Goal: Check status: Check status

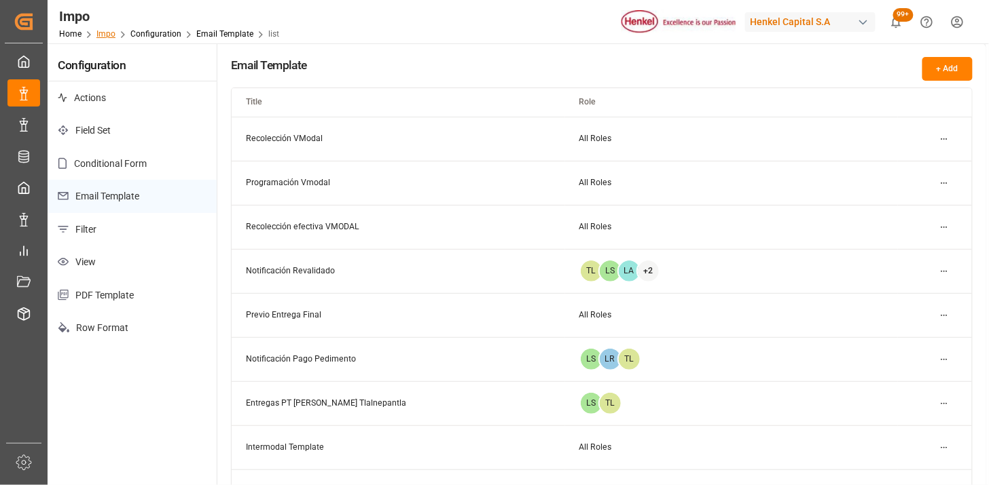
click at [105, 31] on link "Impo" at bounding box center [105, 34] width 19 height 10
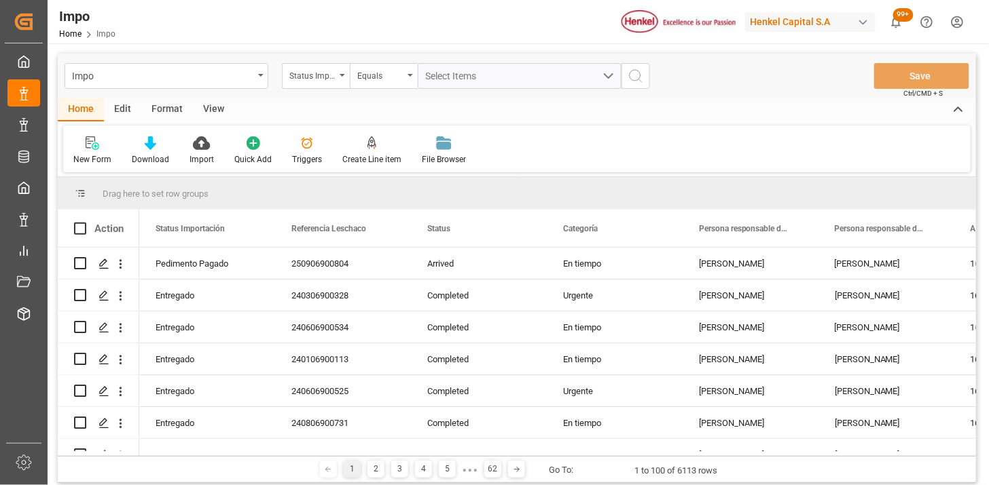
click at [335, 82] on div "Status Importación" at bounding box center [316, 76] width 68 height 26
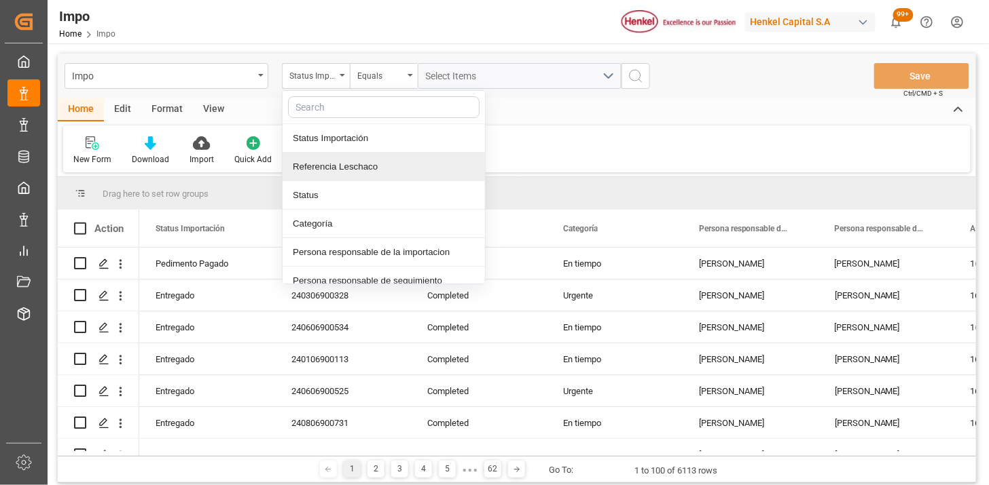
drag, startPoint x: 355, startPoint y: 167, endPoint x: 378, endPoint y: 152, distance: 27.5
click at [359, 165] on div "Referencia Leschaco" at bounding box center [383, 167] width 202 height 29
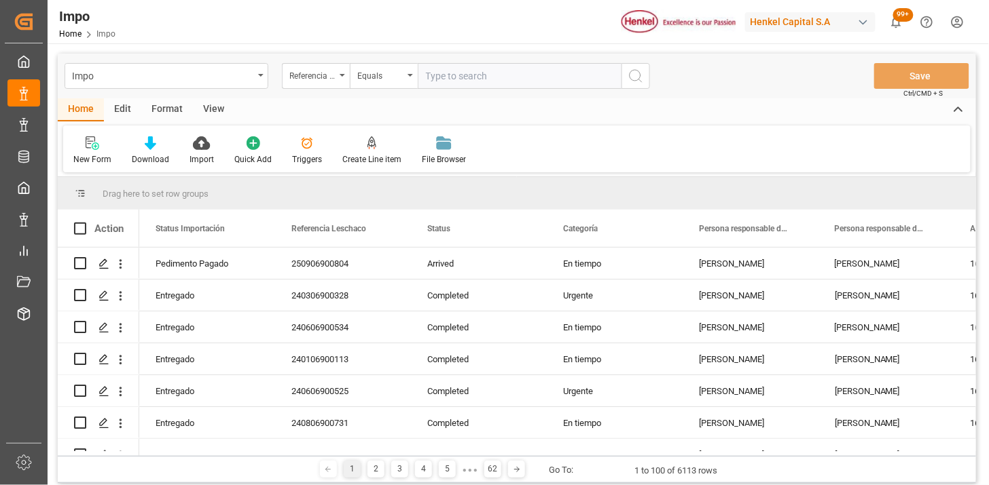
click at [462, 79] on input "text" at bounding box center [520, 76] width 204 height 26
type input "250906900842"
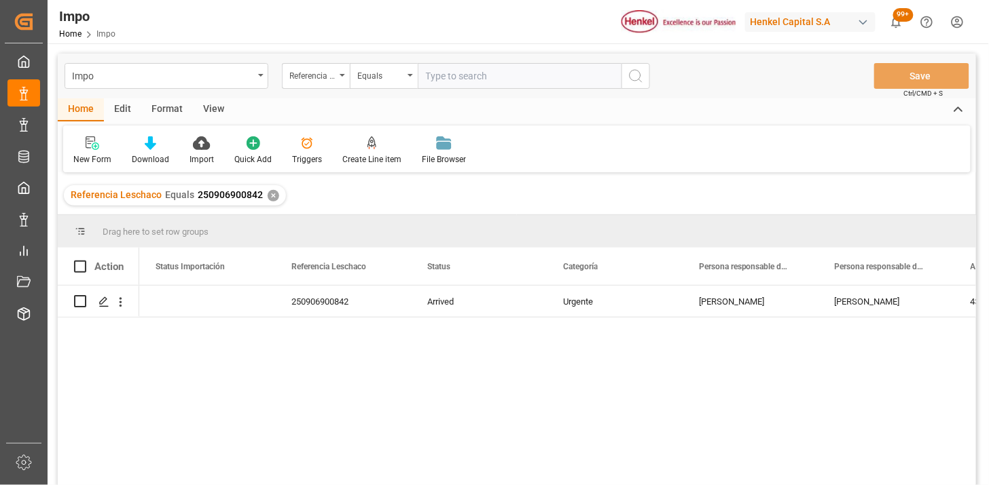
click at [214, 111] on div "View" at bounding box center [213, 109] width 41 height 23
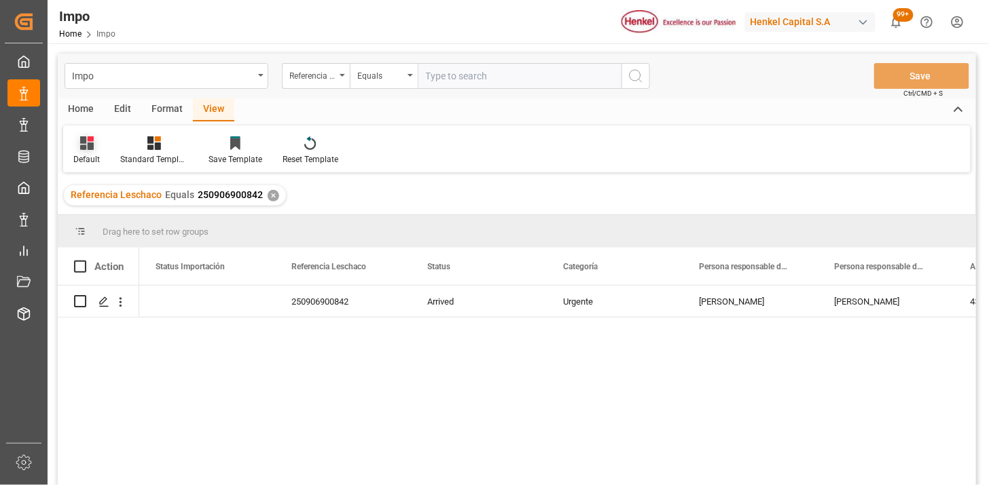
click at [81, 140] on icon at bounding box center [87, 143] width 14 height 14
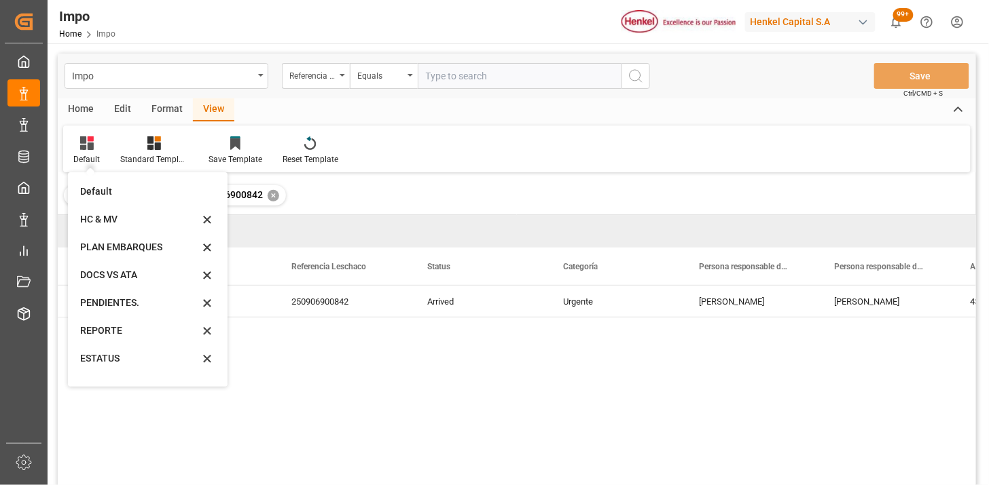
click at [119, 337] on div "REPORTE" at bounding box center [139, 331] width 119 height 14
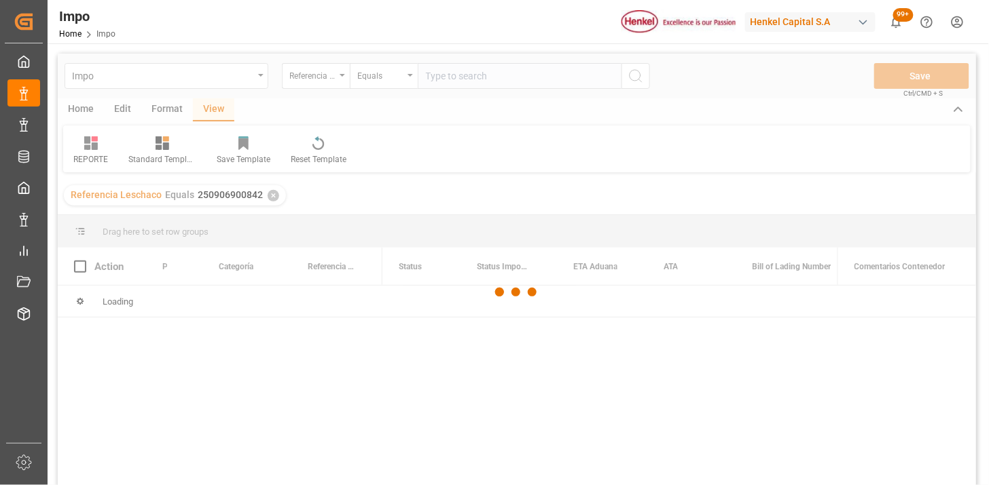
scroll to position [75, 0]
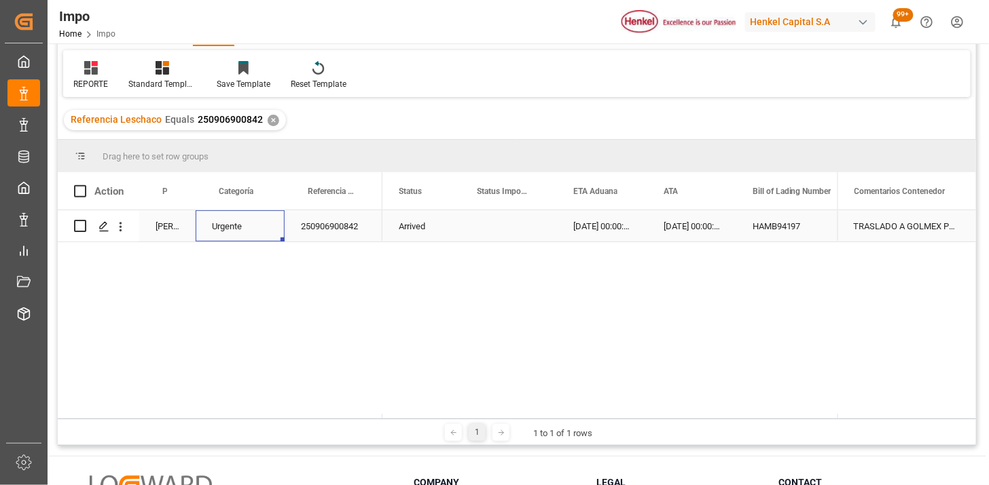
click at [240, 233] on div "Urgente" at bounding box center [240, 225] width 89 height 31
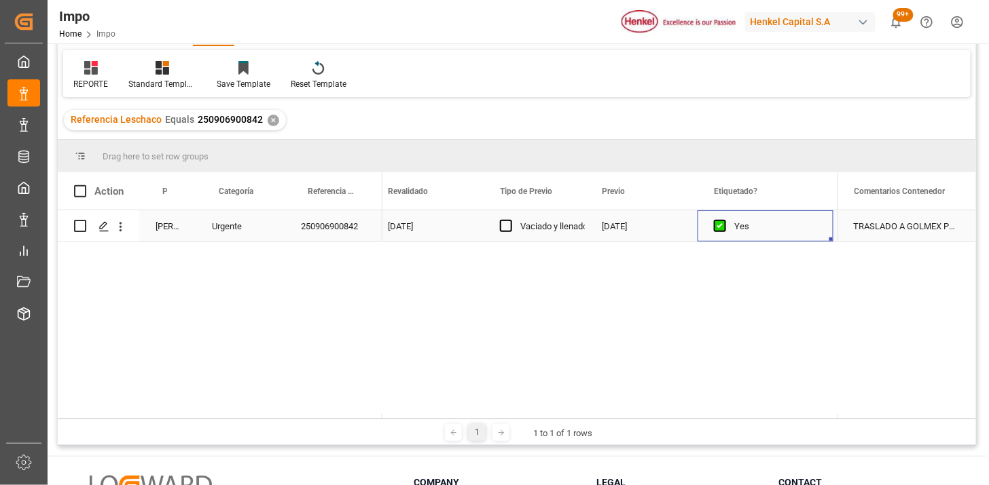
scroll to position [0, 1608]
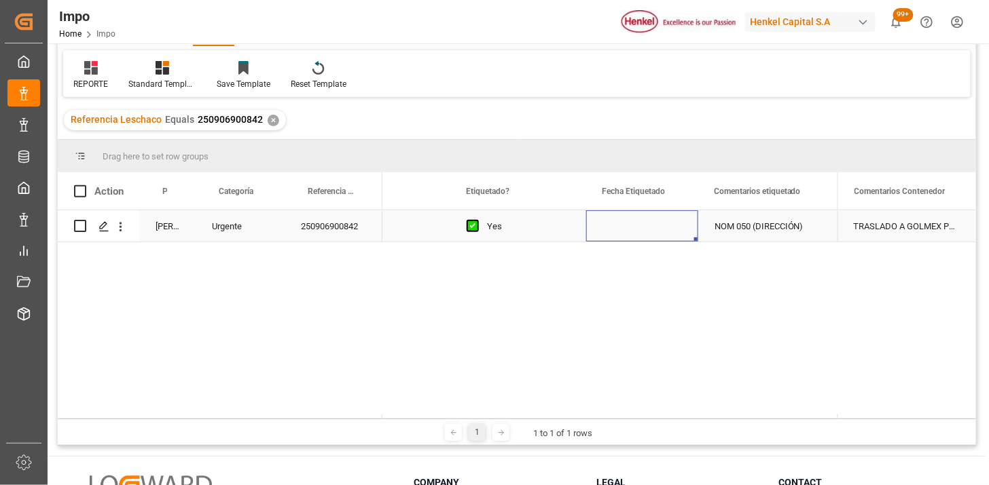
click at [636, 231] on div "Press SPACE to select this row." at bounding box center [642, 225] width 112 height 31
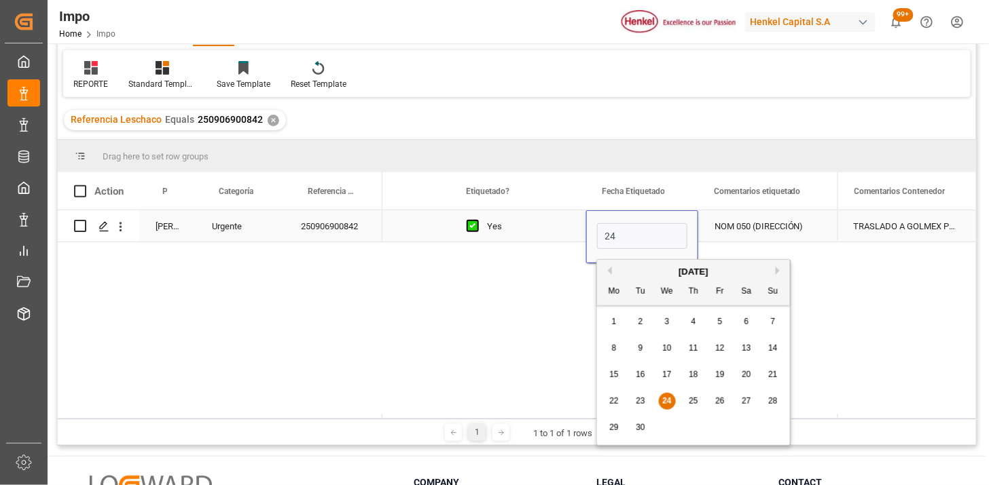
type input "24-09-2025"
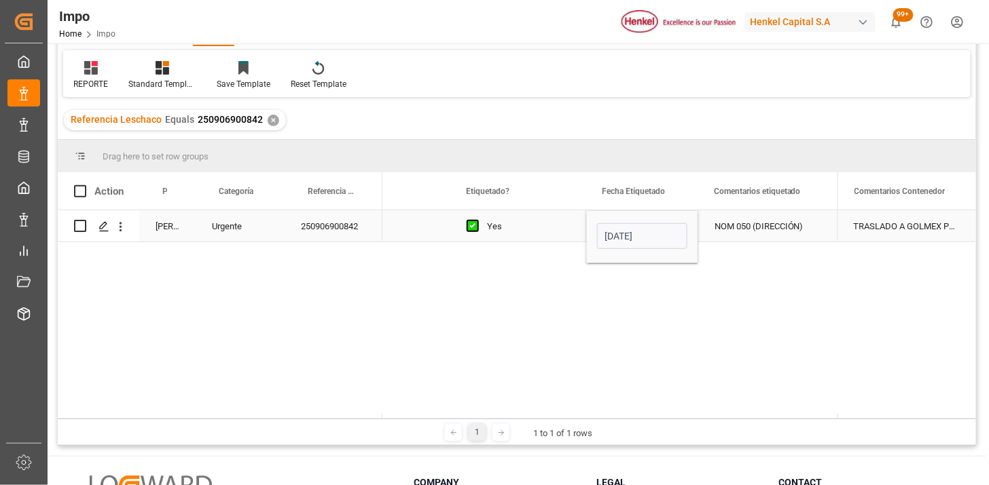
click at [520, 231] on div "Yes" at bounding box center [528, 226] width 83 height 31
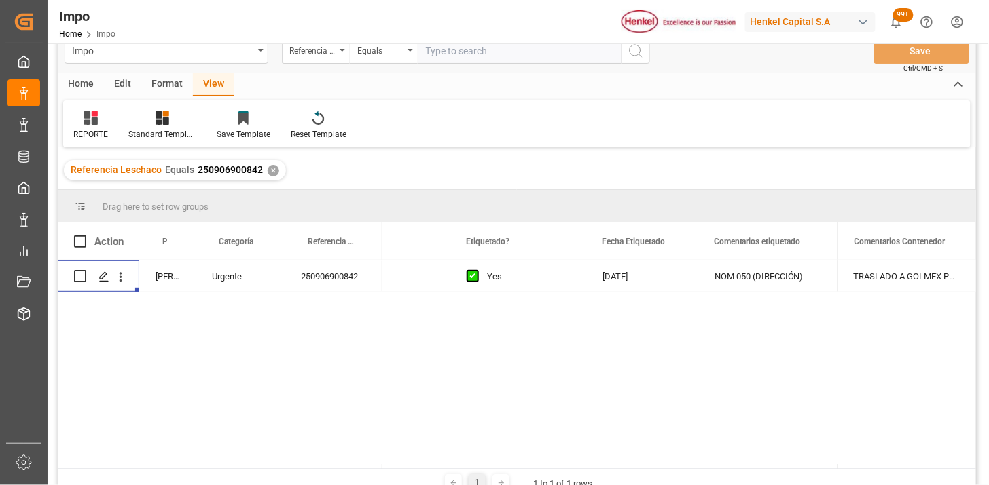
scroll to position [0, 0]
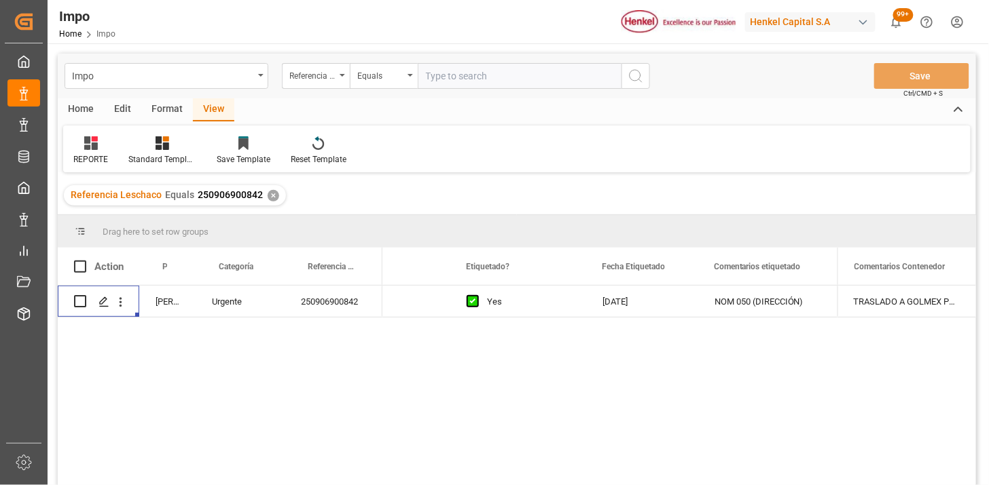
click at [506, 79] on input "text" at bounding box center [520, 76] width 204 height 26
paste input "250915080085"
type input "250915080085"
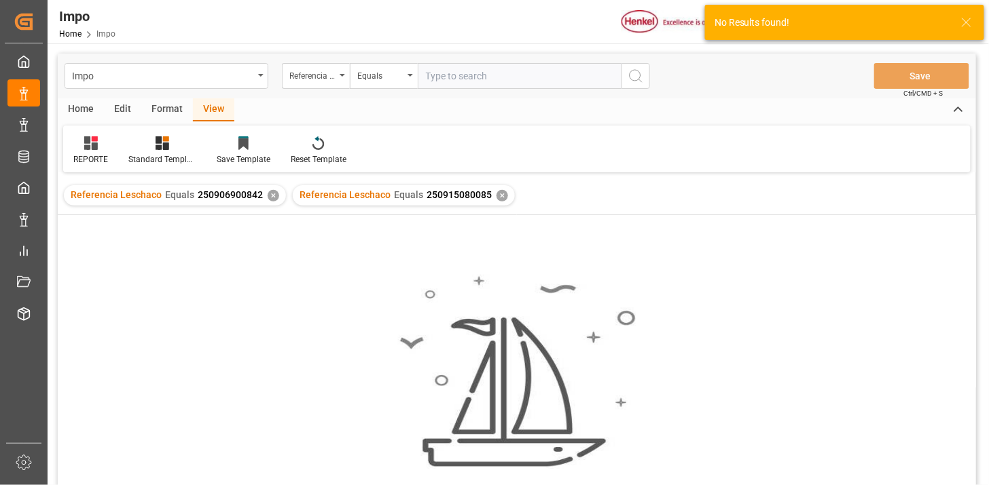
click at [269, 197] on div "✕" at bounding box center [274, 196] width 12 height 12
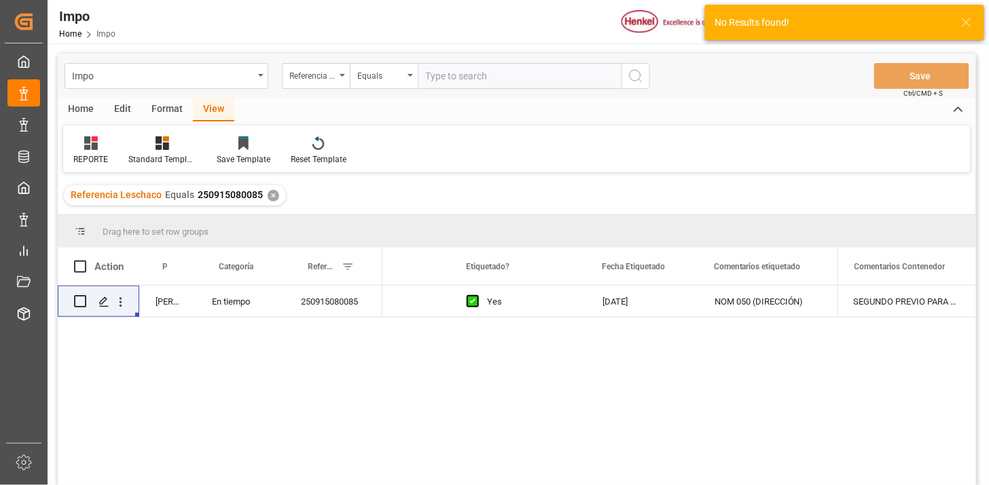
click at [526, 308] on div "Yes" at bounding box center [528, 302] width 83 height 31
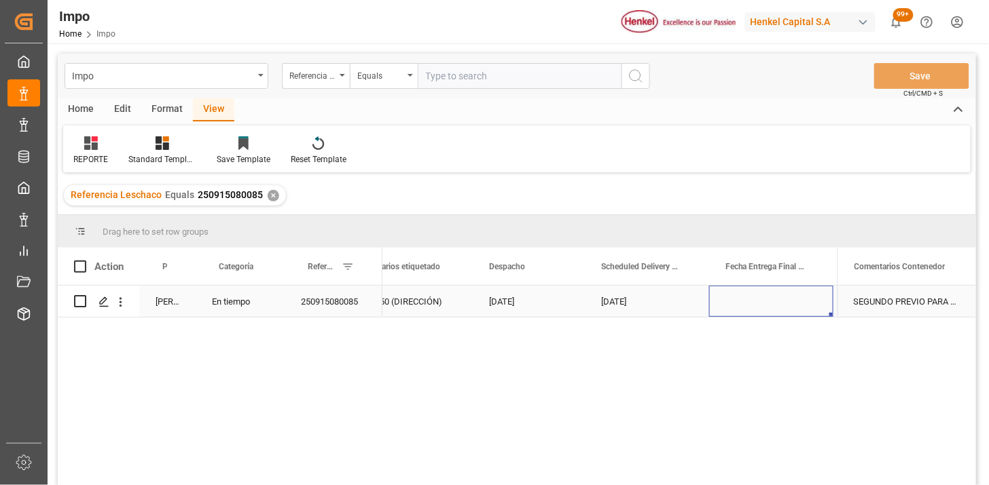
scroll to position [0, 2214]
click at [424, 316] on div "24-09-2025" at bounding box center [419, 301] width 112 height 31
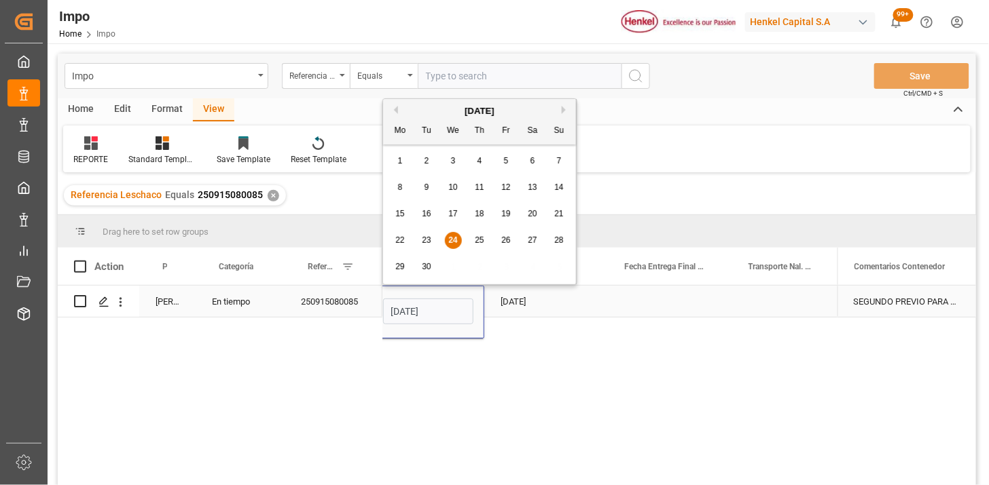
click at [424, 316] on input "24-09-2025" at bounding box center [428, 312] width 90 height 26
type input "25-09-2025"
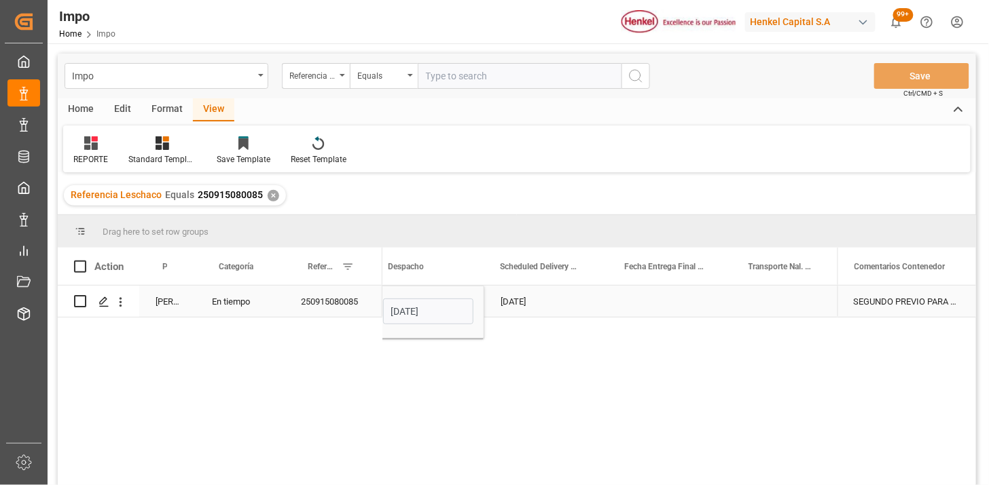
click at [464, 310] on input "25-09-2025" at bounding box center [428, 312] width 90 height 26
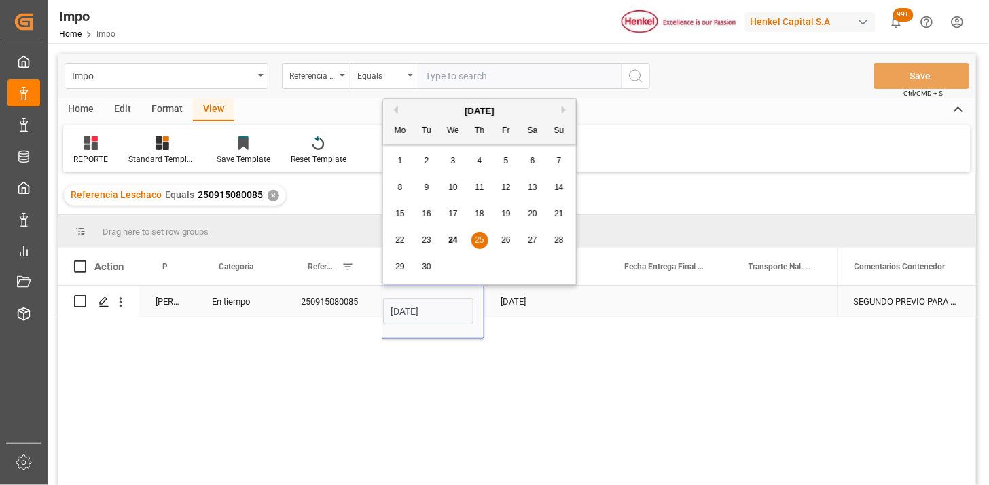
click at [462, 310] on input "25-09-2025" at bounding box center [428, 312] width 90 height 26
click at [535, 300] on div "30-09-2025" at bounding box center [546, 301] width 124 height 31
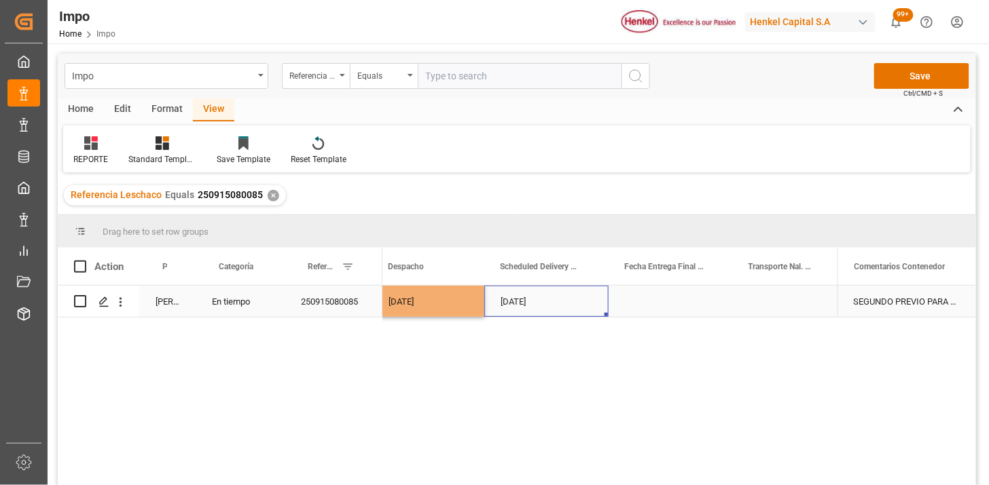
click at [535, 300] on div "30-09-2025" at bounding box center [546, 301] width 124 height 31
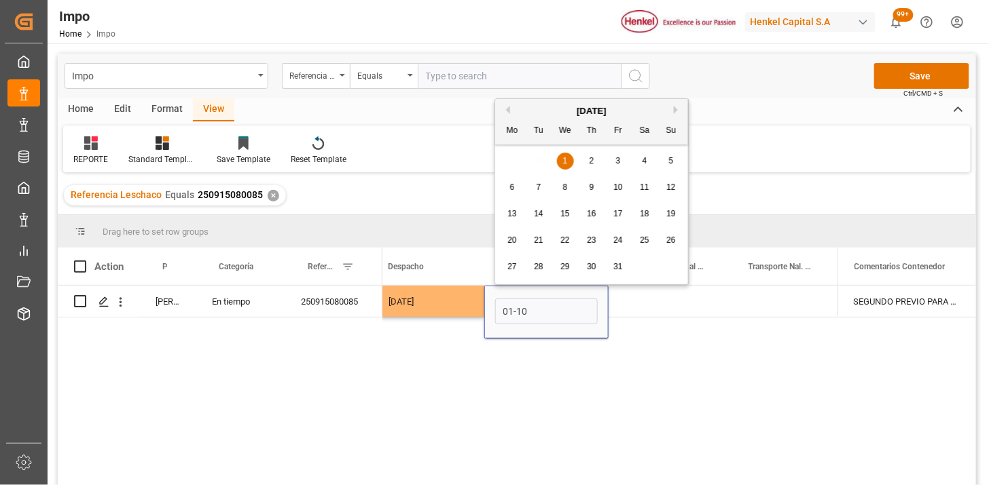
type input "01-10-2025"
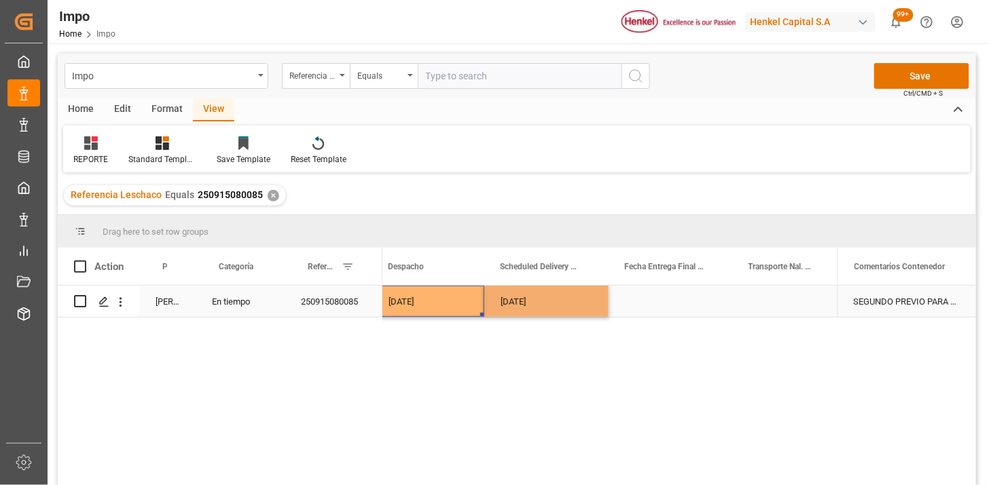
click at [458, 295] on div "25-09-2025" at bounding box center [428, 301] width 112 height 31
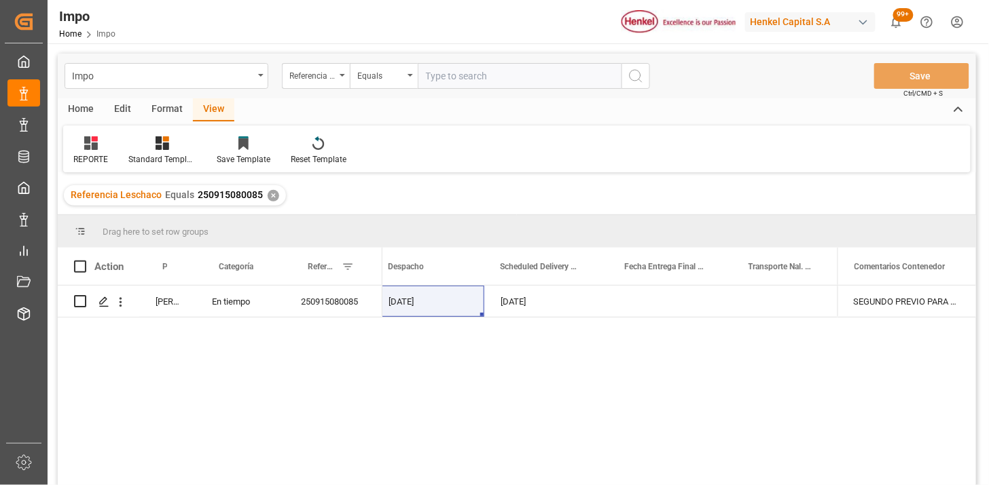
click at [492, 70] on input "text" at bounding box center [520, 76] width 204 height 26
paste input "251006900234"
type input "251006900234"
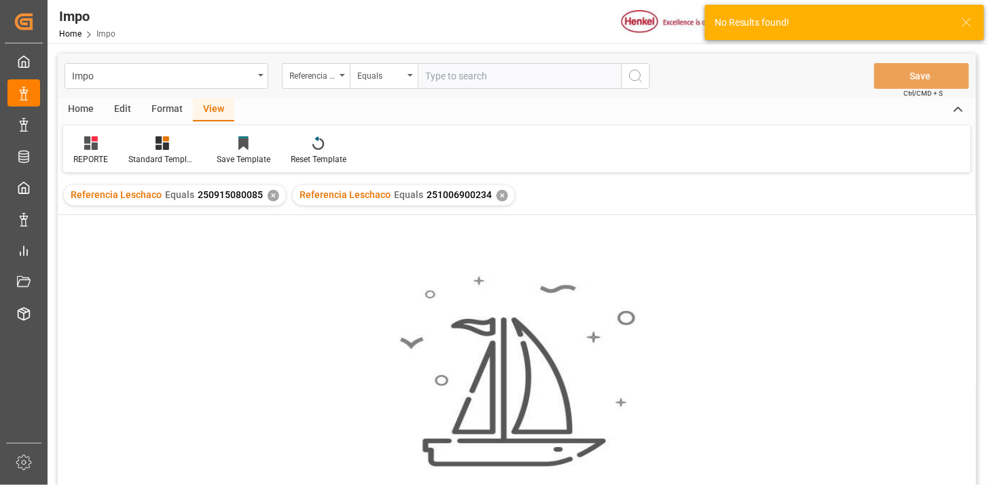
click at [269, 197] on div "✕" at bounding box center [274, 196] width 12 height 12
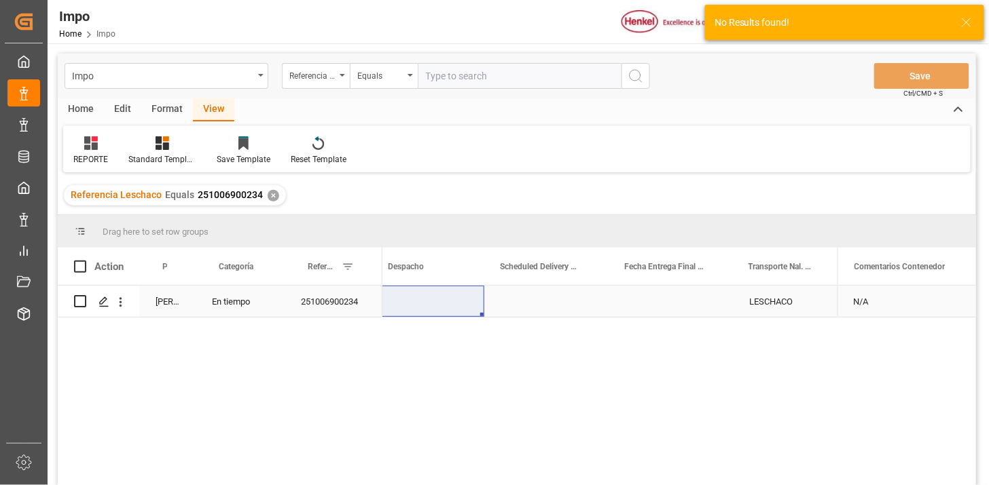
click at [538, 302] on div "Press SPACE to select this row." at bounding box center [546, 301] width 124 height 31
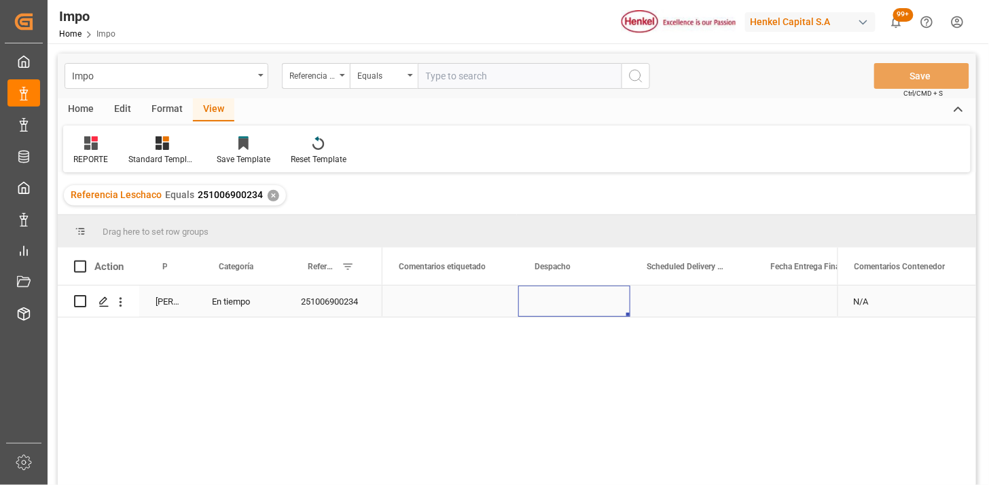
click at [557, 301] on div "Press SPACE to select this row." at bounding box center [574, 301] width 112 height 31
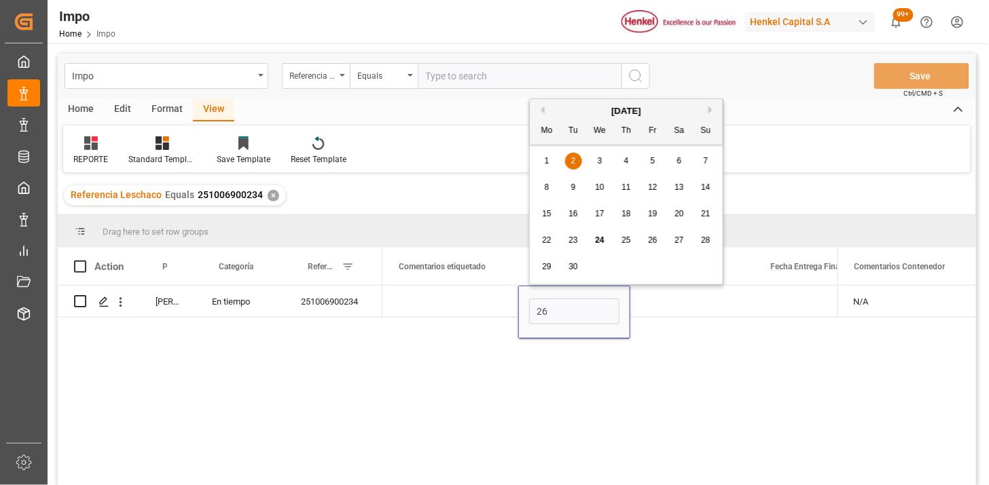
type input "26-09-2025"
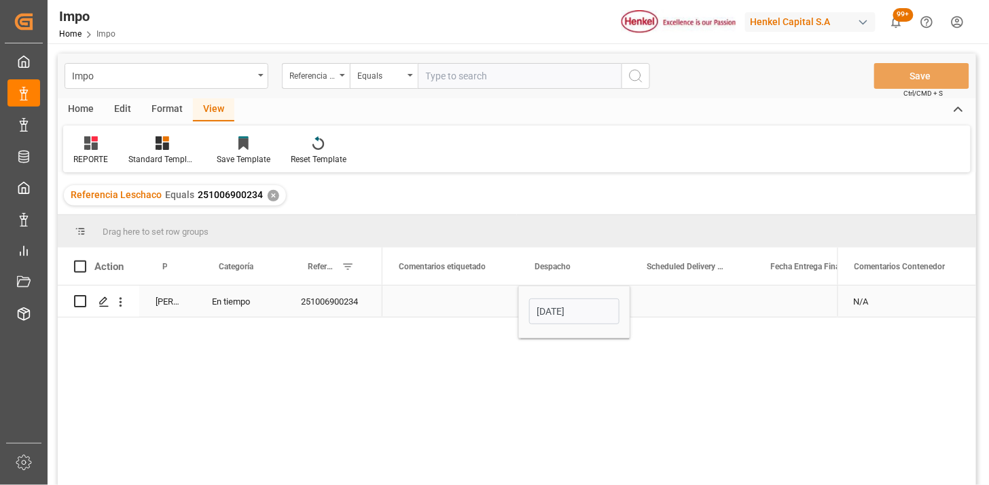
click at [668, 302] on div "Press SPACE to select this row." at bounding box center [692, 301] width 124 height 31
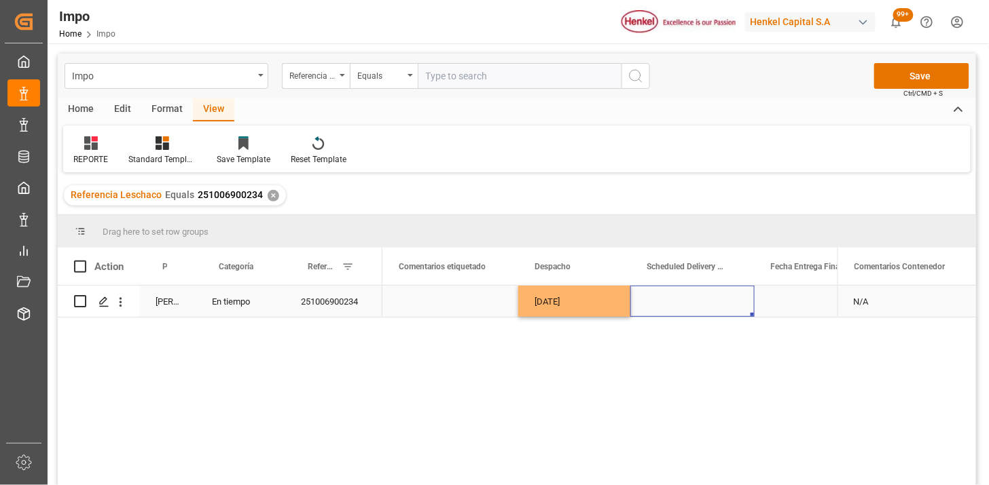
click at [683, 299] on div "Press SPACE to select this row." at bounding box center [692, 301] width 124 height 31
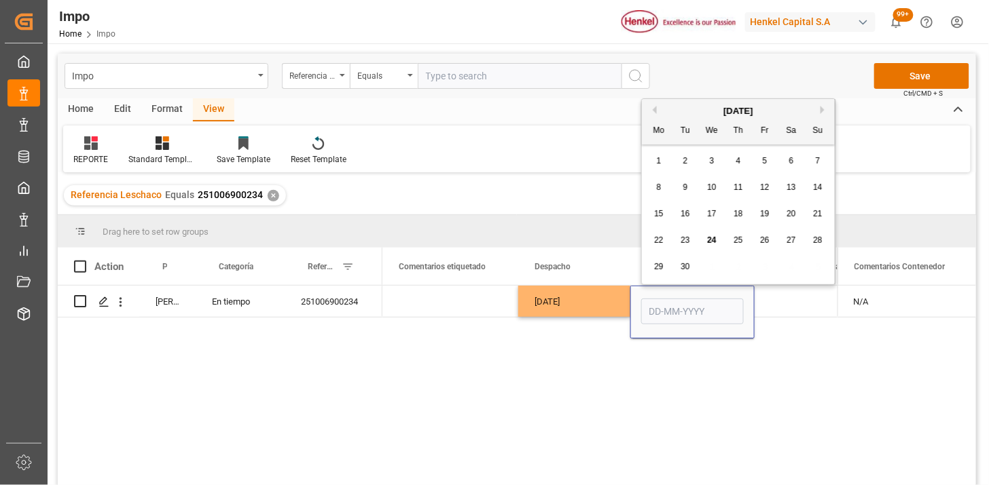
click at [659, 268] on span "29" at bounding box center [658, 267] width 9 height 10
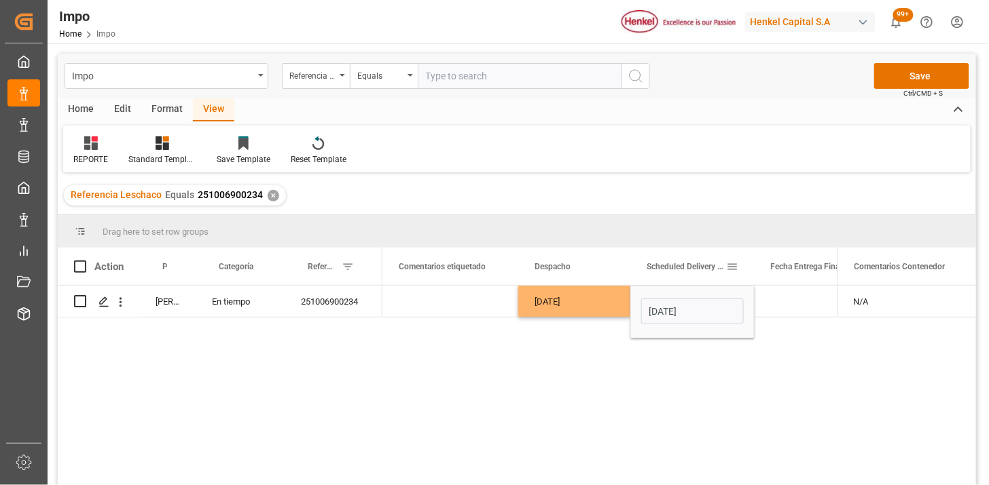
type input "29-09-2025"
click at [570, 306] on div "26-09-2025" at bounding box center [574, 301] width 112 height 31
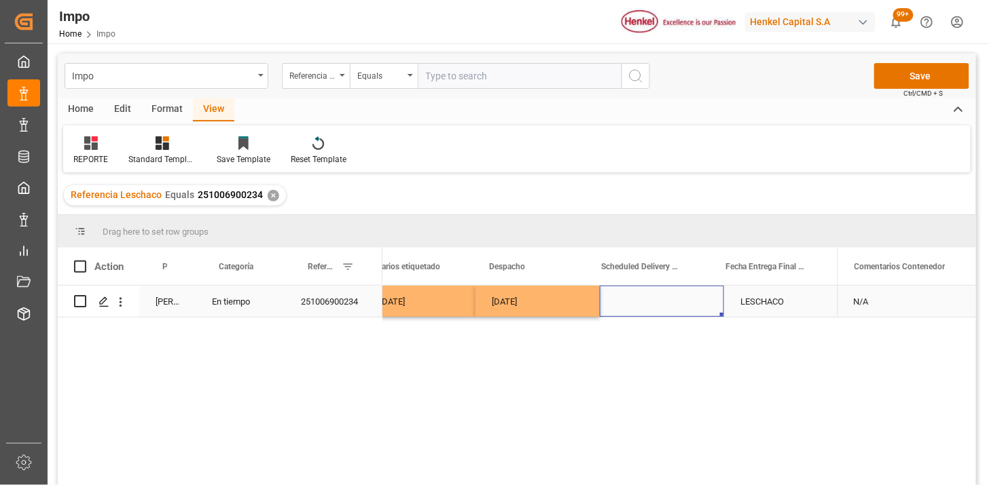
scroll to position [0, 2214]
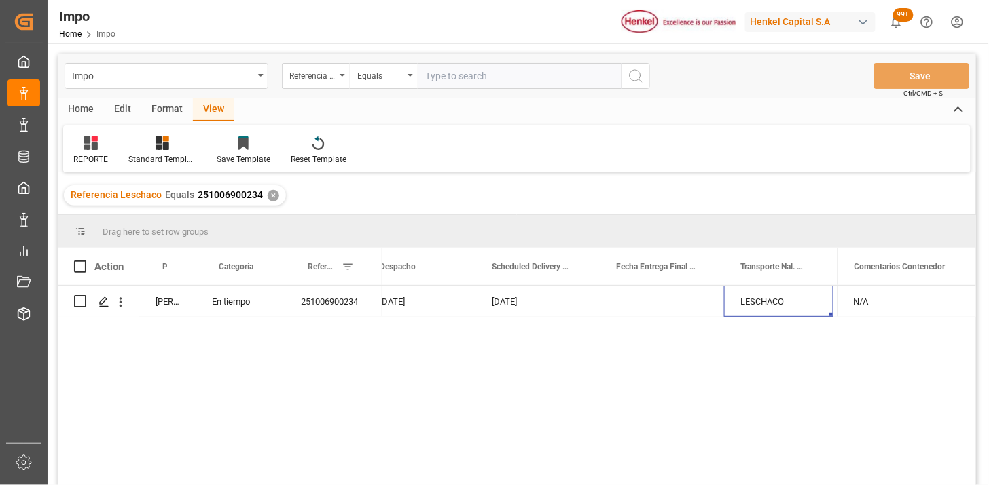
drag, startPoint x: 435, startPoint y: 89, endPoint x: 443, endPoint y: 81, distance: 10.6
click at [435, 88] on div "Impo Referencia Leschaco Equals Save Ctrl/CMD + S" at bounding box center [517, 76] width 918 height 45
click at [443, 79] on input "text" at bounding box center [520, 76] width 204 height 26
paste input "250915080125"
type input "250915080125"
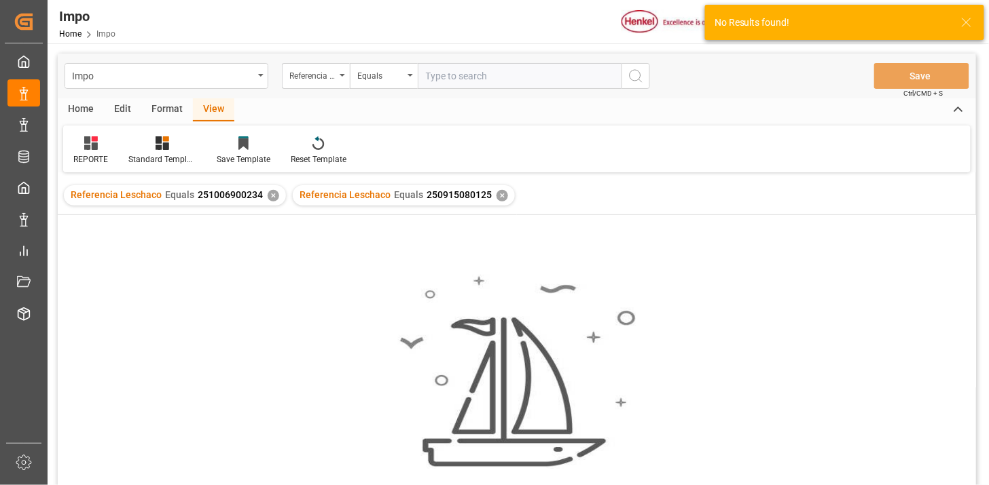
click at [268, 198] on div "✕" at bounding box center [274, 196] width 12 height 12
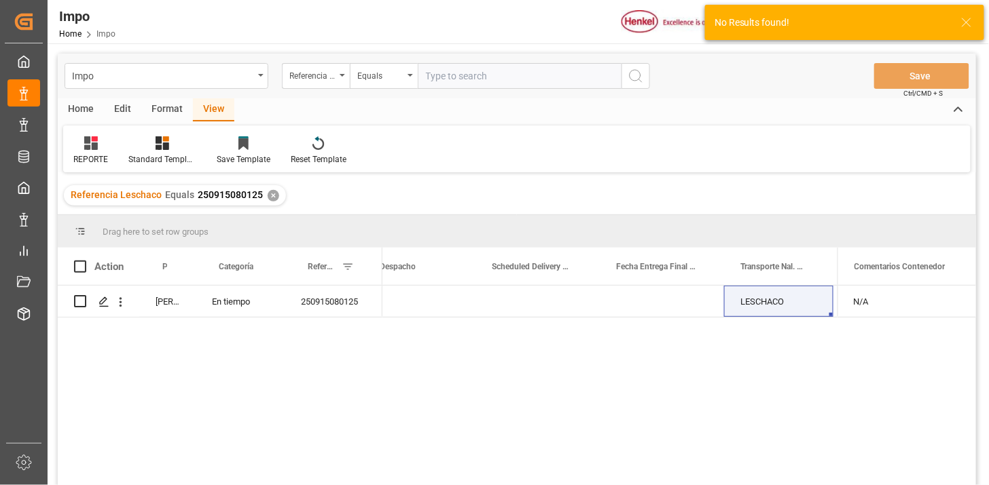
scroll to position [75, 0]
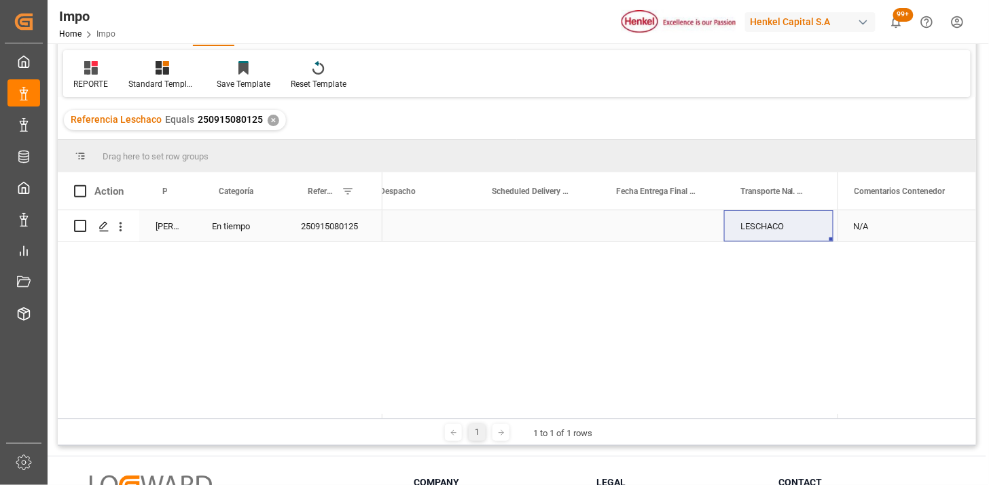
click at [340, 229] on div "250915080125" at bounding box center [333, 225] width 98 height 31
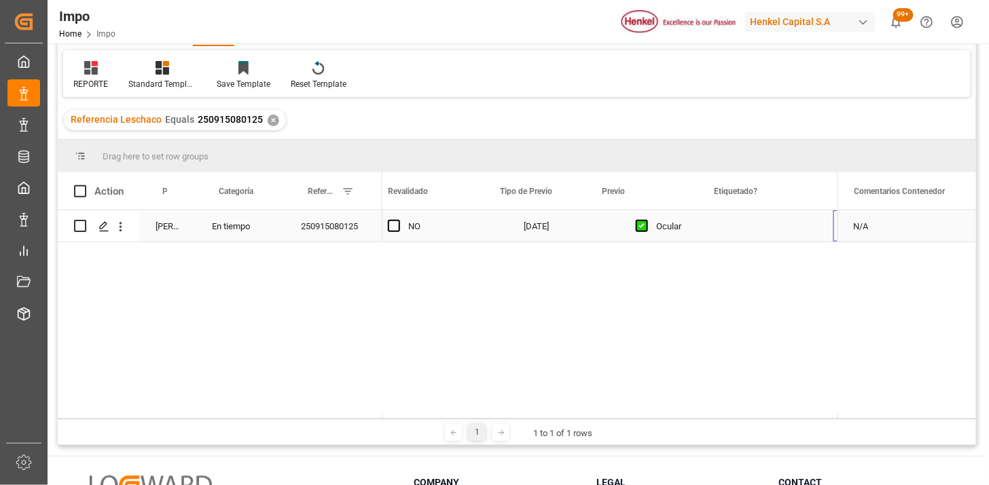
scroll to position [0, 1496]
click at [612, 222] on div "Press SPACE to select this row." at bounding box center [641, 225] width 112 height 31
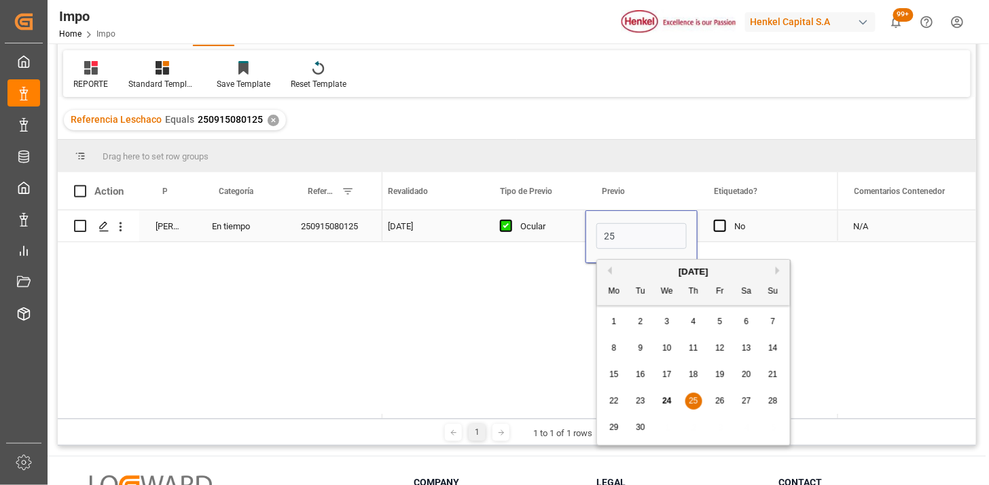
type input "25-09-2025"
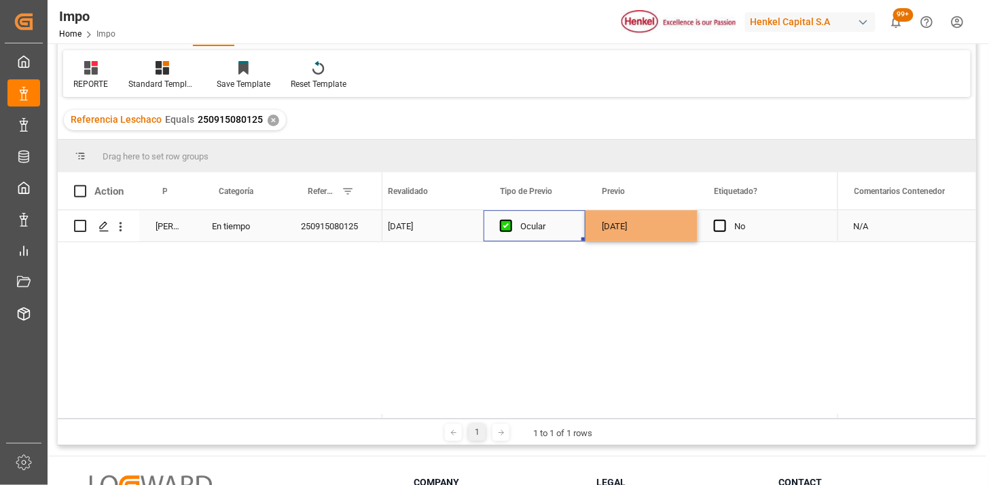
click at [543, 225] on div "Ocular" at bounding box center [544, 226] width 49 height 31
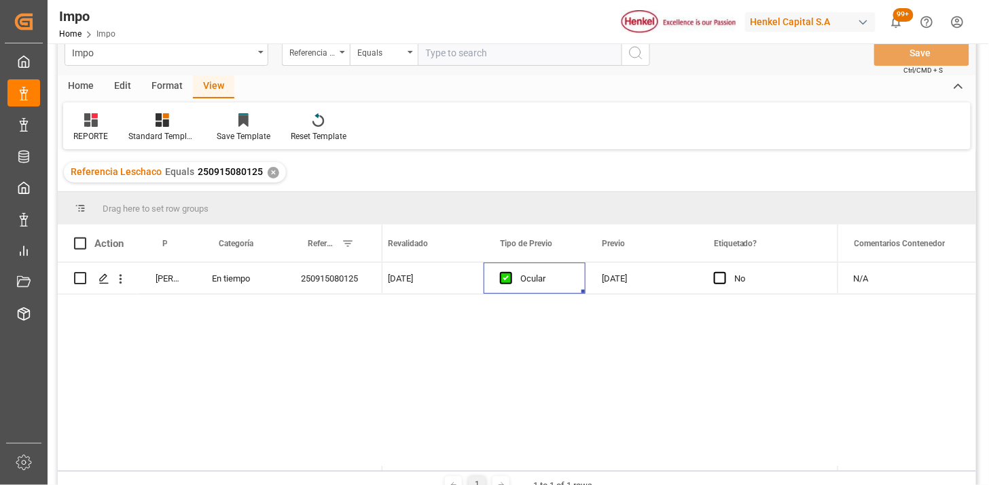
scroll to position [0, 0]
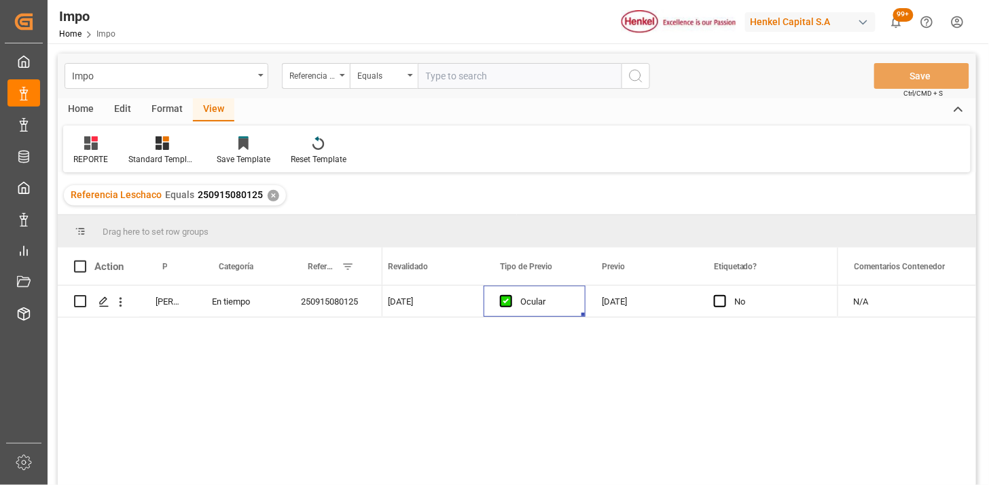
click at [463, 67] on input "text" at bounding box center [520, 76] width 204 height 26
paste input "250906900821"
type input "250906900821"
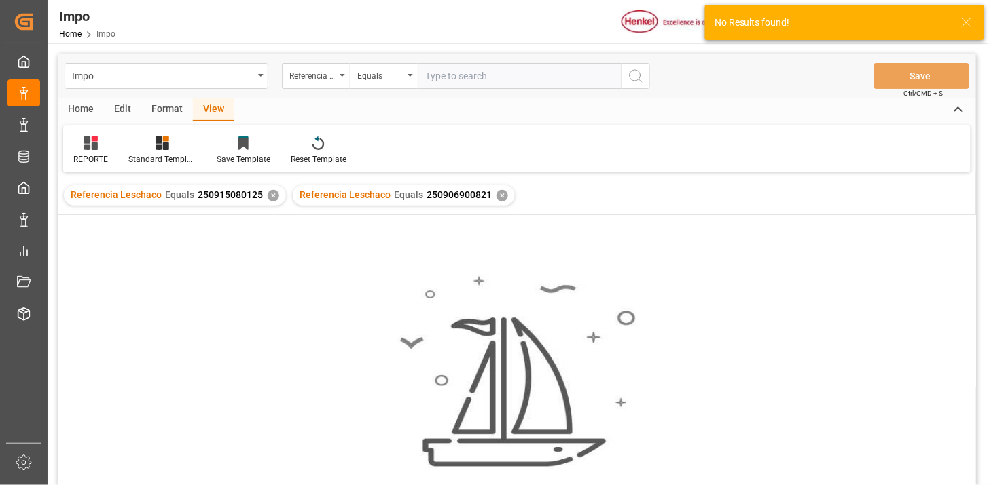
click at [268, 199] on div "✕" at bounding box center [274, 196] width 12 height 12
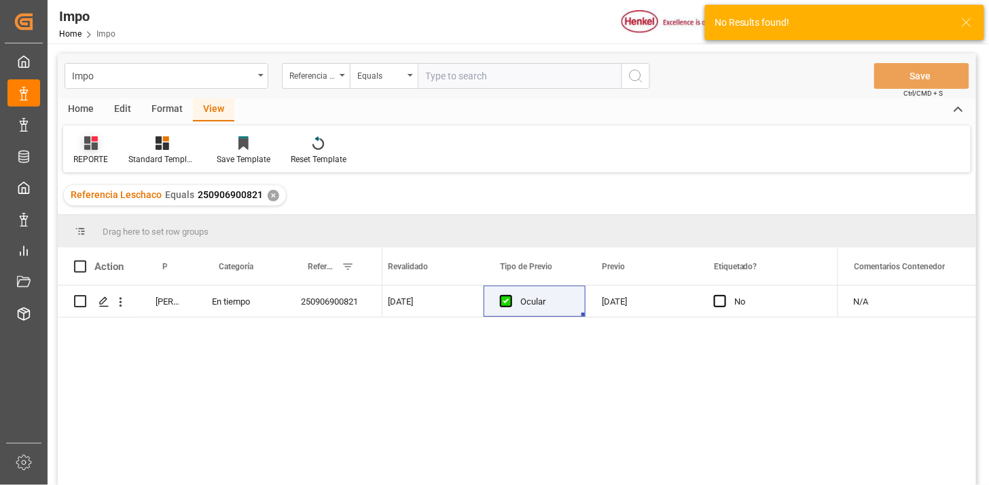
click at [90, 145] on icon at bounding box center [91, 143] width 14 height 14
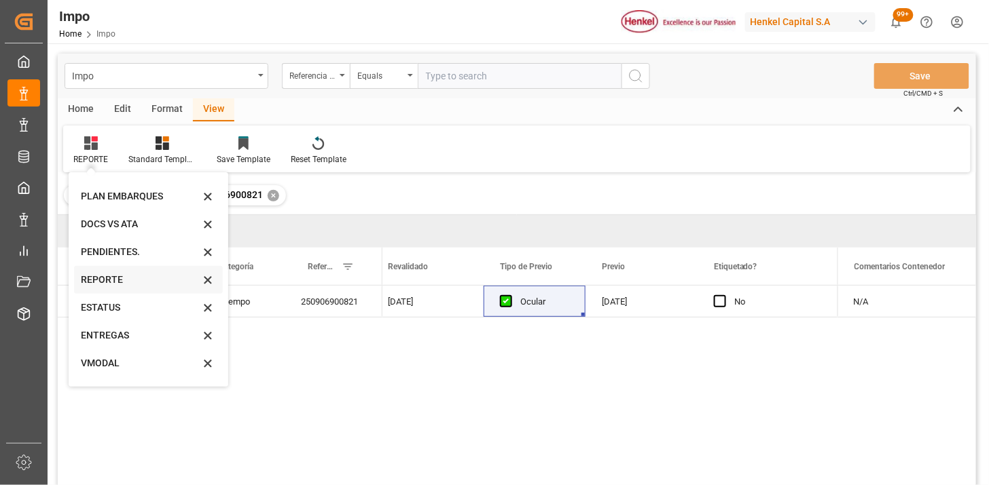
scroll to position [75, 0]
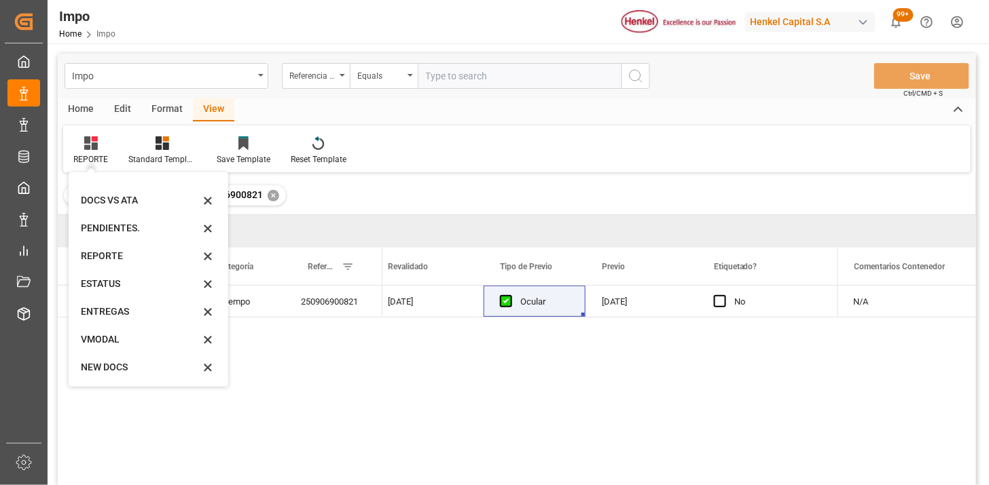
click at [112, 342] on div "VMODAL" at bounding box center [140, 340] width 119 height 14
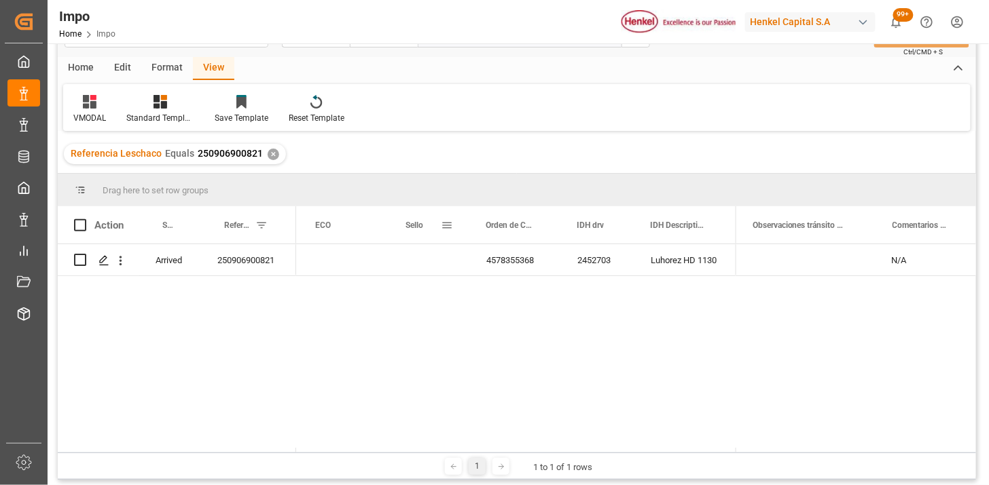
scroll to position [75, 0]
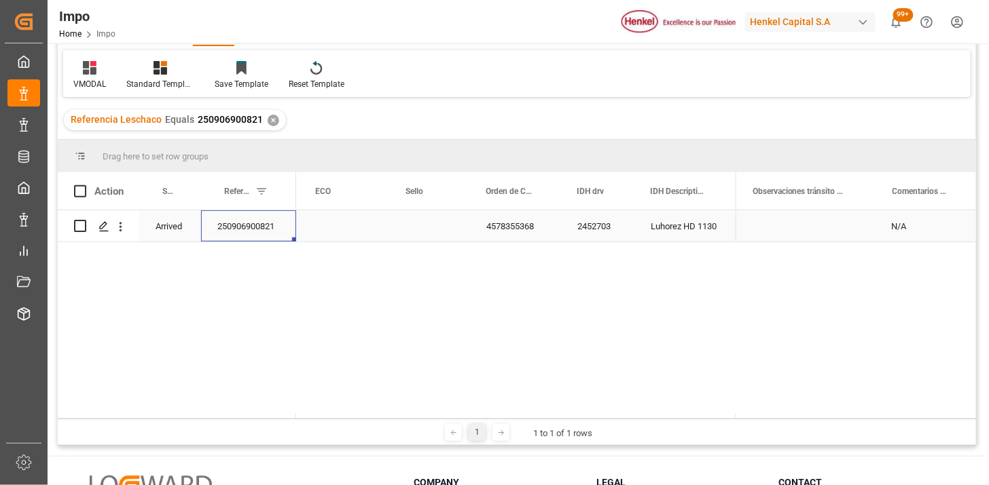
click at [243, 232] on div "250906900821" at bounding box center [248, 225] width 95 height 31
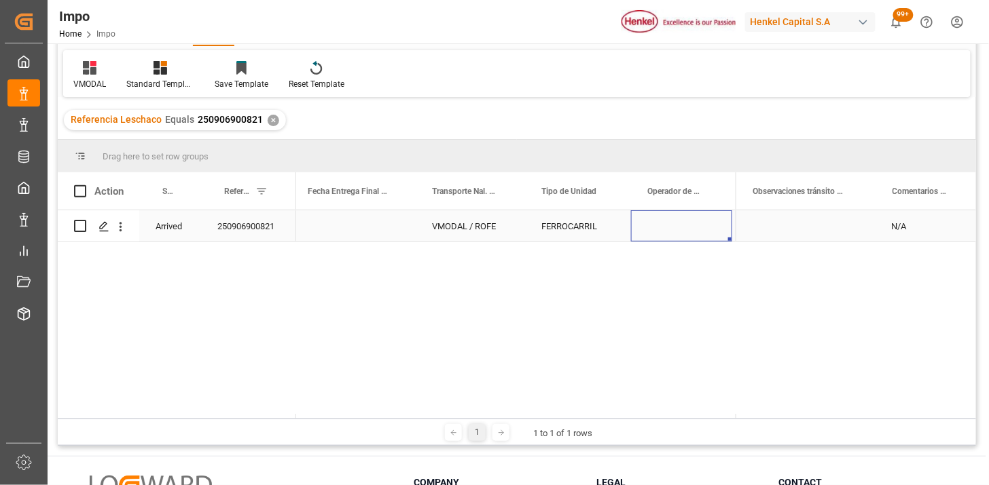
scroll to position [0, 361]
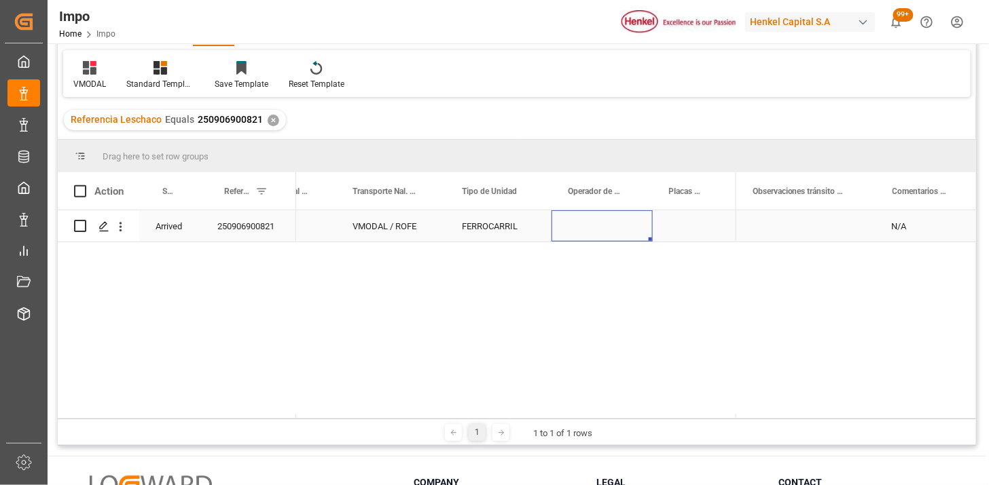
click at [588, 224] on div "Press SPACE to select this row." at bounding box center [601, 225] width 101 height 31
click at [588, 224] on input "Press SPACE to select this row." at bounding box center [601, 234] width 79 height 26
type input "JOSÉ OTERO"
click at [680, 226] on div "Press SPACE to select this row." at bounding box center [692, 225] width 79 height 31
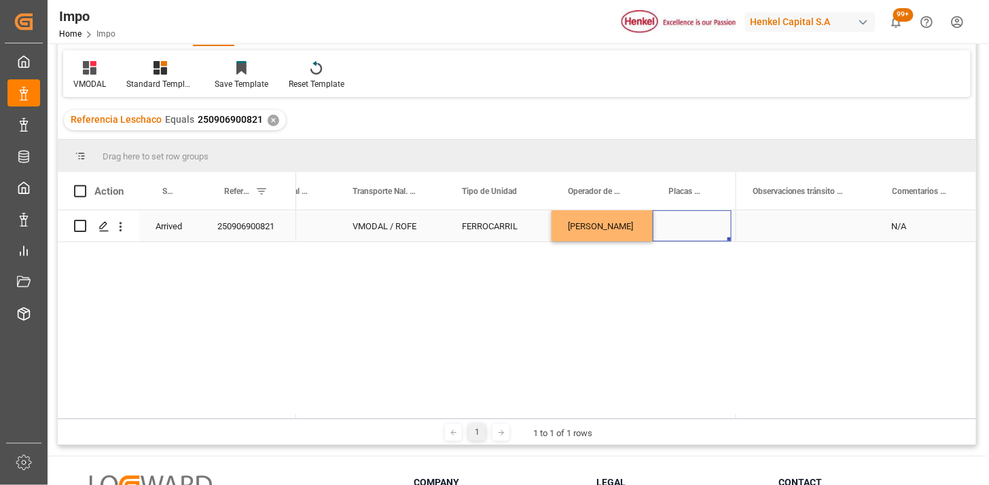
click at [680, 226] on div "Press SPACE to select this row." at bounding box center [692, 225] width 79 height 31
click at [680, 226] on input "Press SPACE to select this row." at bounding box center [691, 234] width 57 height 26
type input "34BH9A"
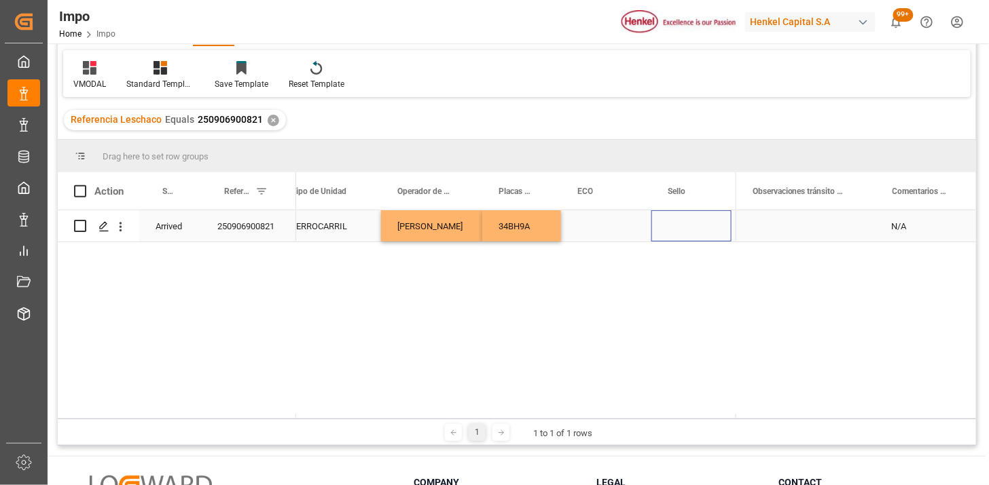
scroll to position [0, 531]
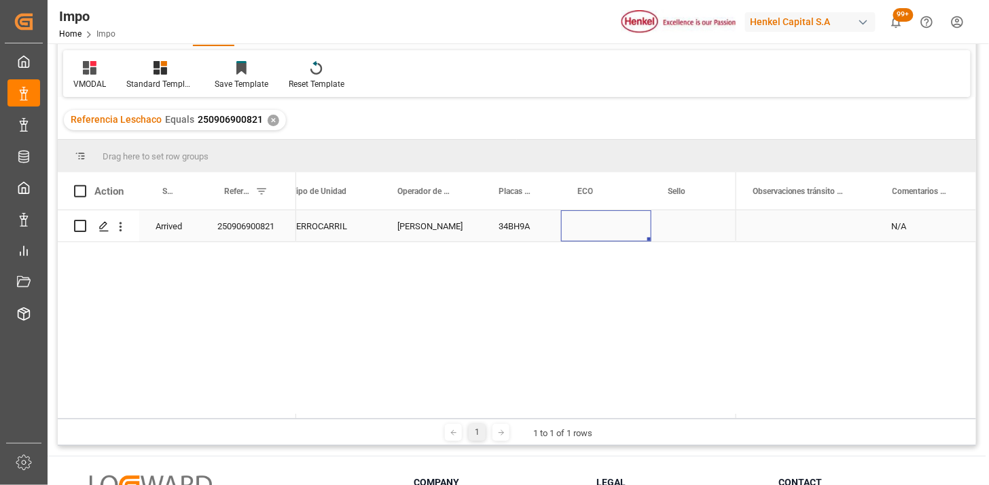
click at [587, 229] on div "Press SPACE to select this row." at bounding box center [606, 225] width 90 height 31
click at [587, 229] on input "Press SPACE to select this row." at bounding box center [606, 234] width 69 height 26
type input "FXEU236802"
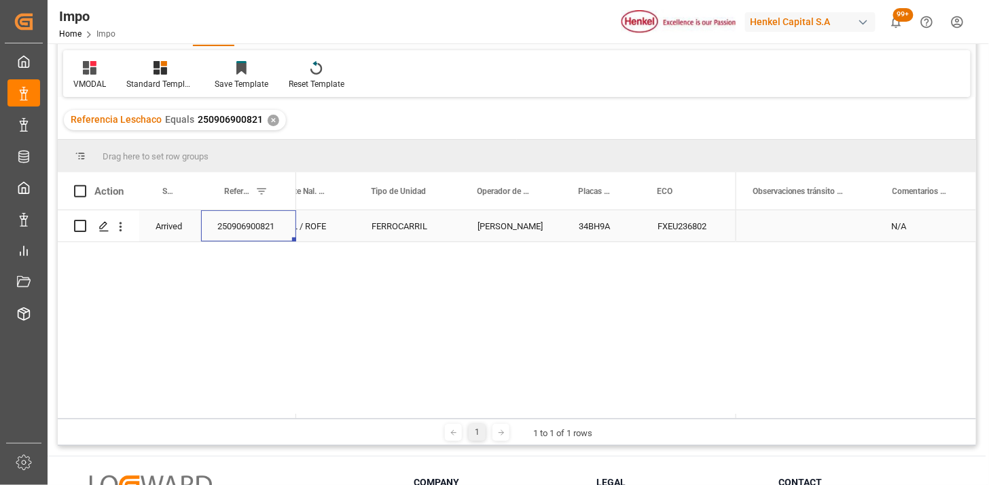
scroll to position [0, 0]
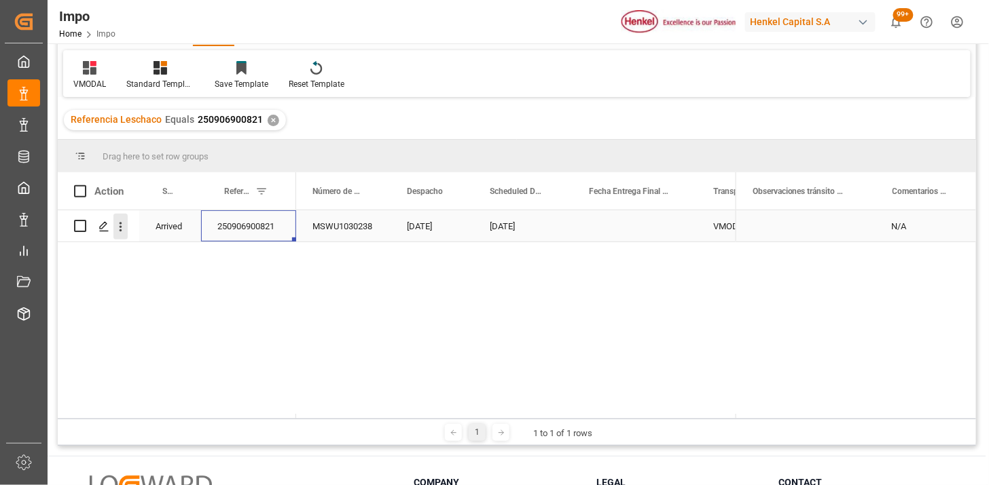
click at [122, 229] on icon "open menu" at bounding box center [120, 227] width 14 height 14
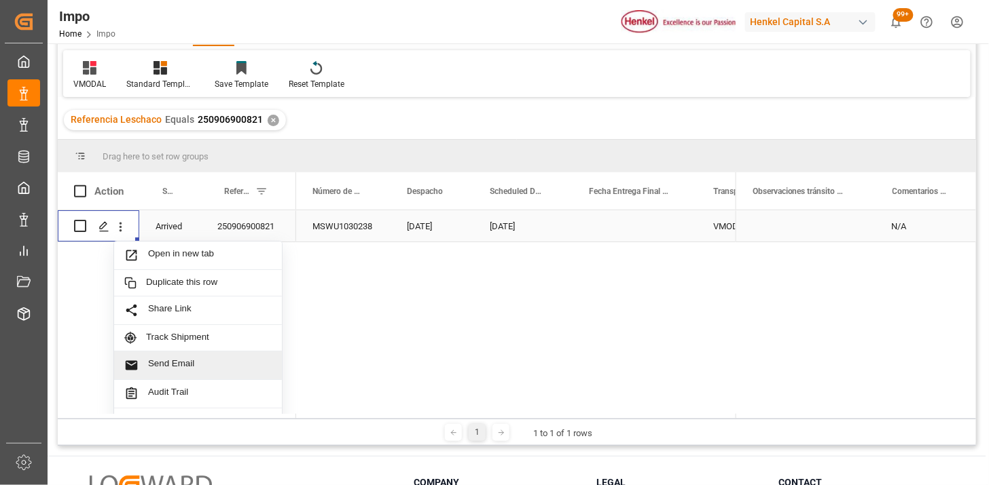
click at [204, 363] on span "Send Email" at bounding box center [210, 366] width 124 height 14
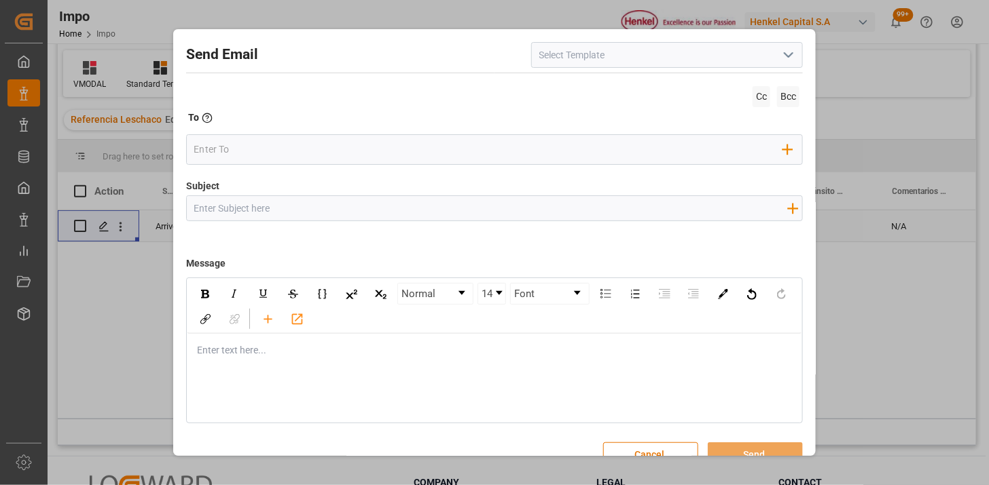
click at [784, 56] on polyline "open menu" at bounding box center [788, 55] width 8 height 4
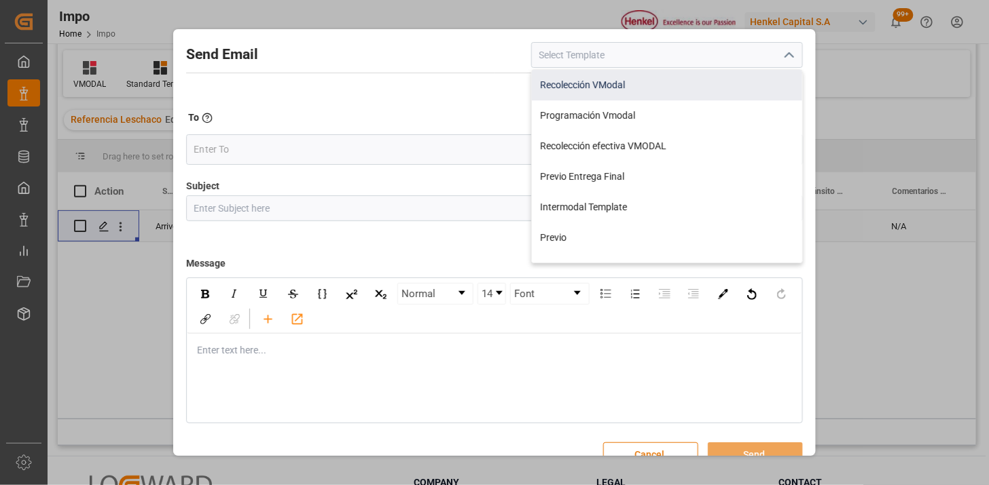
click at [659, 91] on div "Recolección VModal" at bounding box center [667, 85] width 270 height 31
type input "Recolección VModal"
type input "RECOLECCIÓN {{scheduledDeliveryDate}} || OC {{customerpoDerived}} || {{freightF…"
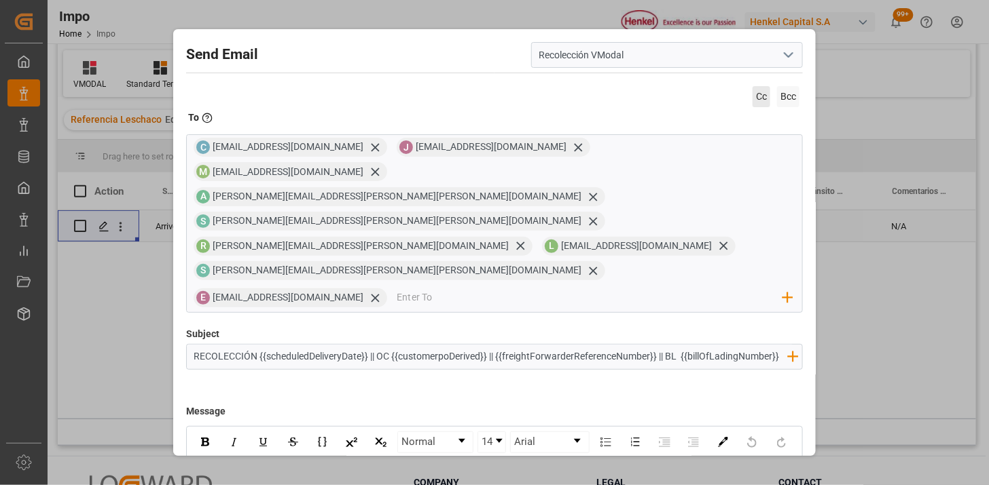
click at [763, 96] on span "Cc" at bounding box center [761, 96] width 18 height 21
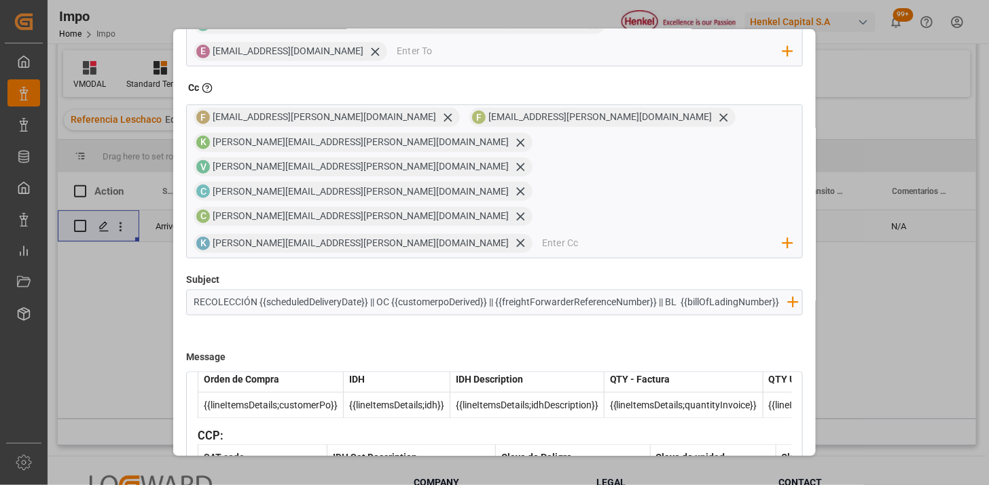
scroll to position [479, 0]
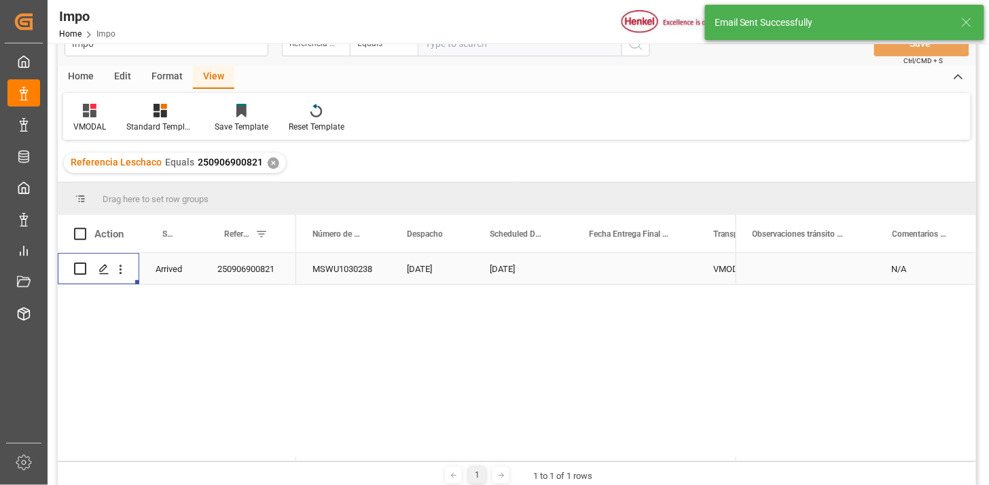
scroll to position [0, 0]
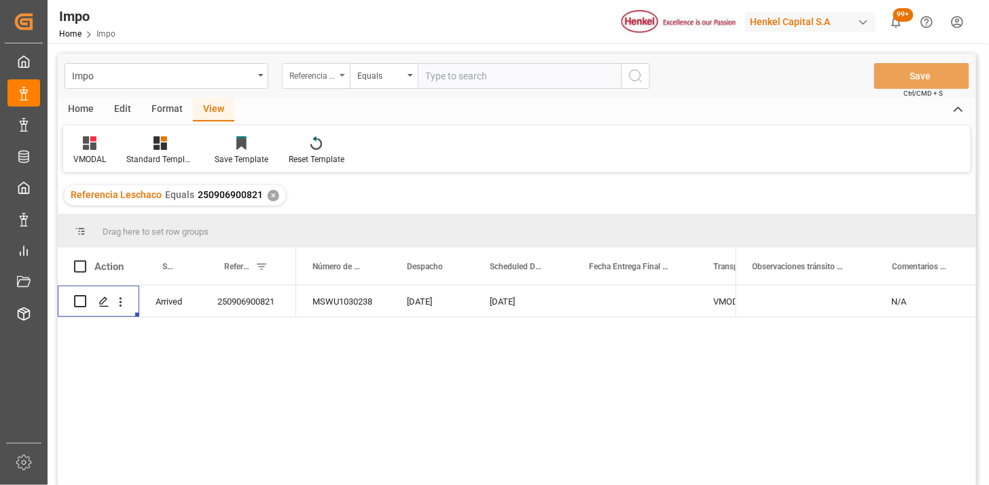
click at [326, 69] on div "Referencia Leschaco" at bounding box center [312, 75] width 46 height 16
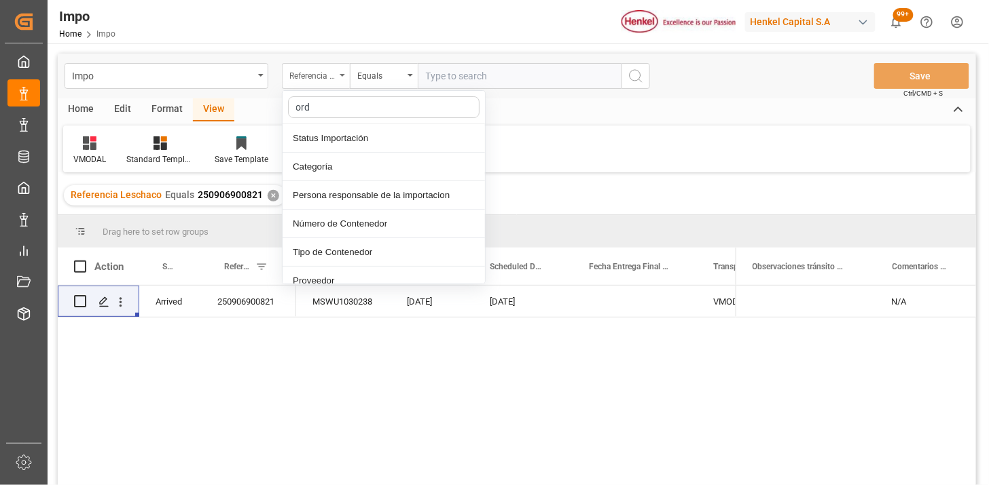
type input "orde"
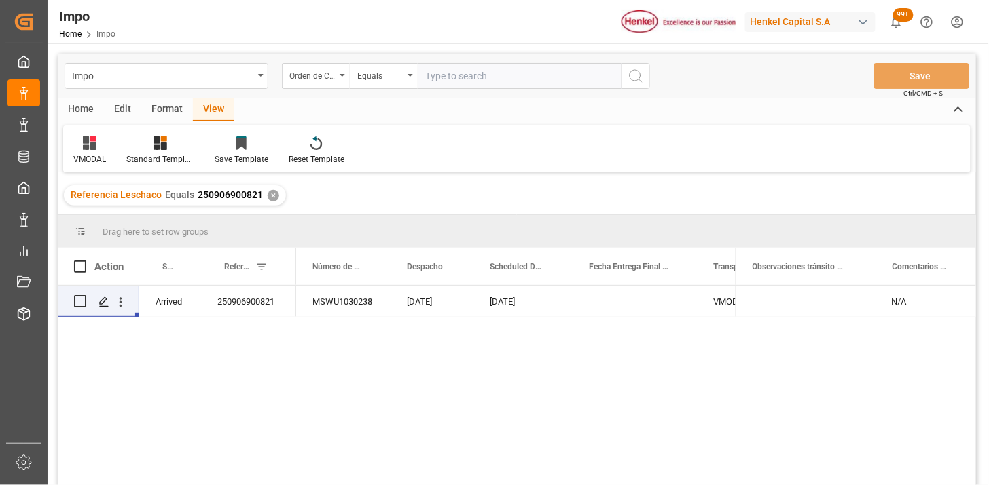
click at [494, 78] on input "text" at bounding box center [520, 76] width 204 height 26
paste input "4578126320"
type input "4578126320"
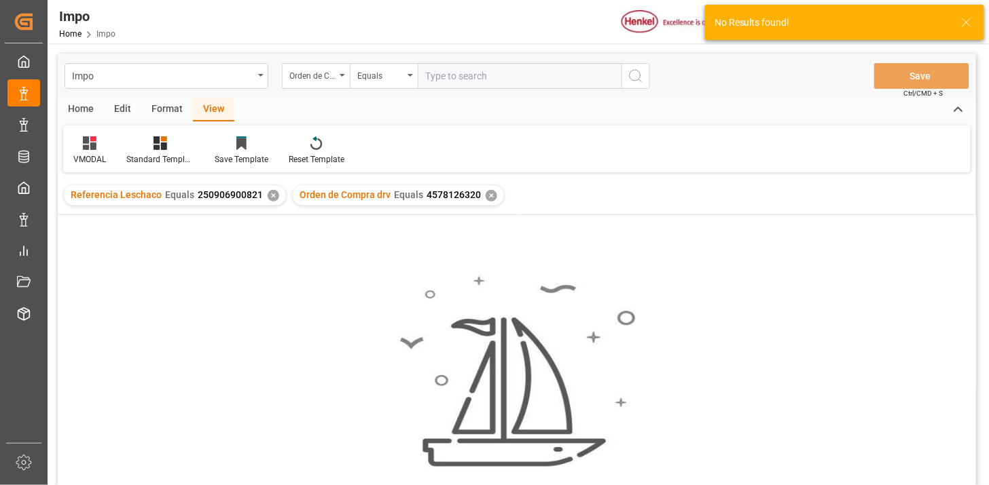
click at [269, 199] on div "✕" at bounding box center [274, 196] width 12 height 12
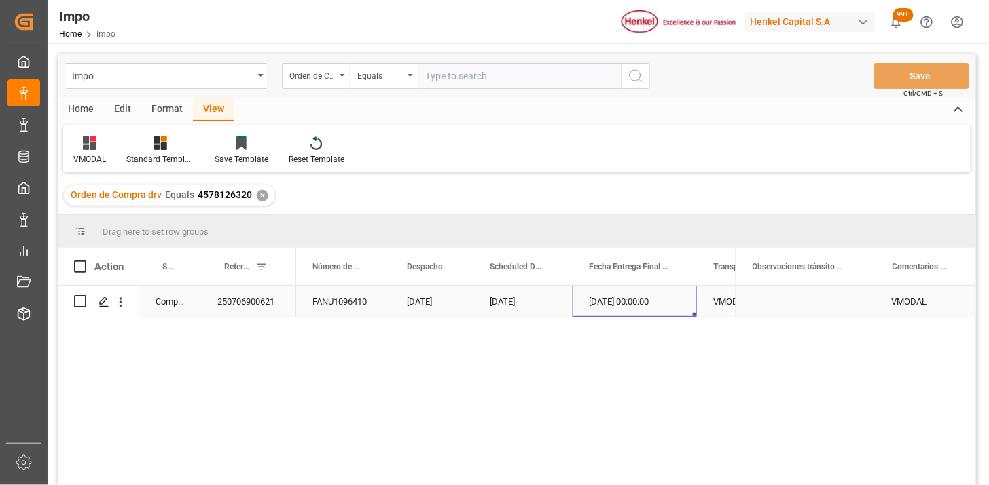
click at [617, 299] on div "18-07-2025 00:00:00" at bounding box center [634, 301] width 124 height 31
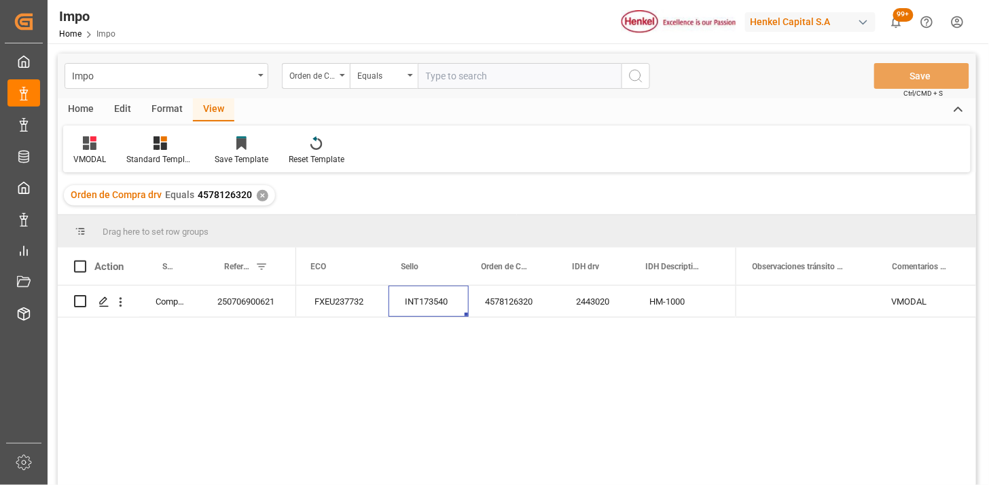
scroll to position [0, 796]
click at [788, 306] on div "Press SPACE to select this row." at bounding box center [805, 301] width 140 height 31
click at [790, 306] on div "Press SPACE to select this row." at bounding box center [805, 301] width 140 height 31
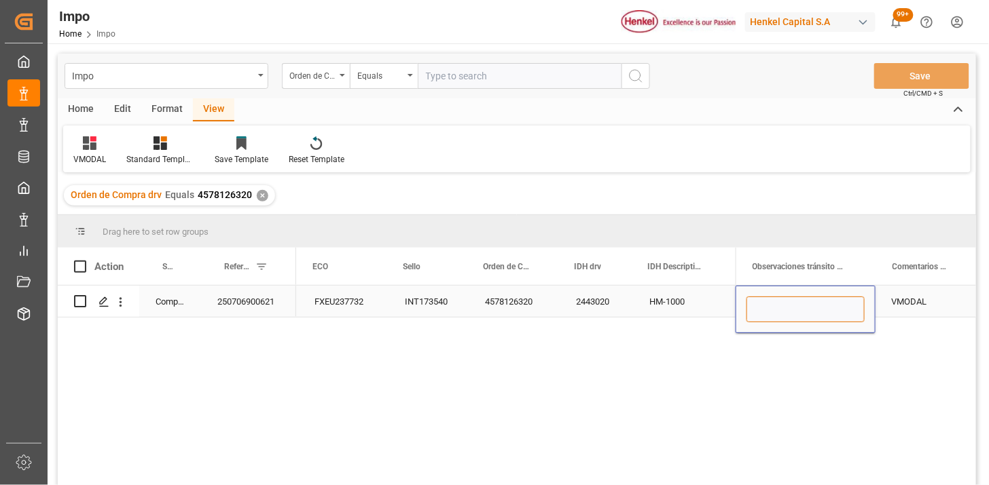
click at [790, 306] on input "Press SPACE to select this row." at bounding box center [805, 310] width 118 height 26
type input "D"
type input "DAÑO REPORTADO A LA DESCARGA (2 REPORTES)"
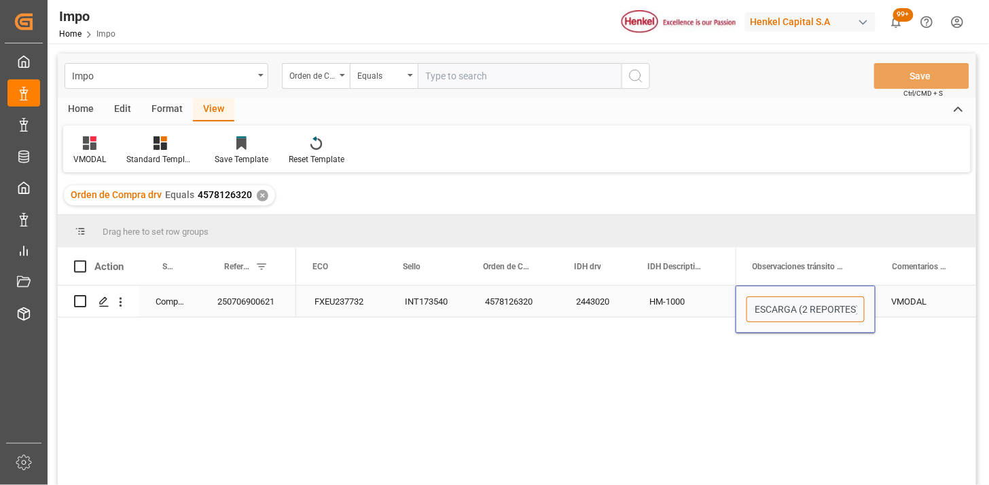
scroll to position [0, 114]
click at [458, 70] on input "text" at bounding box center [520, 76] width 204 height 26
paste input "4578126319"
type input "4578126319"
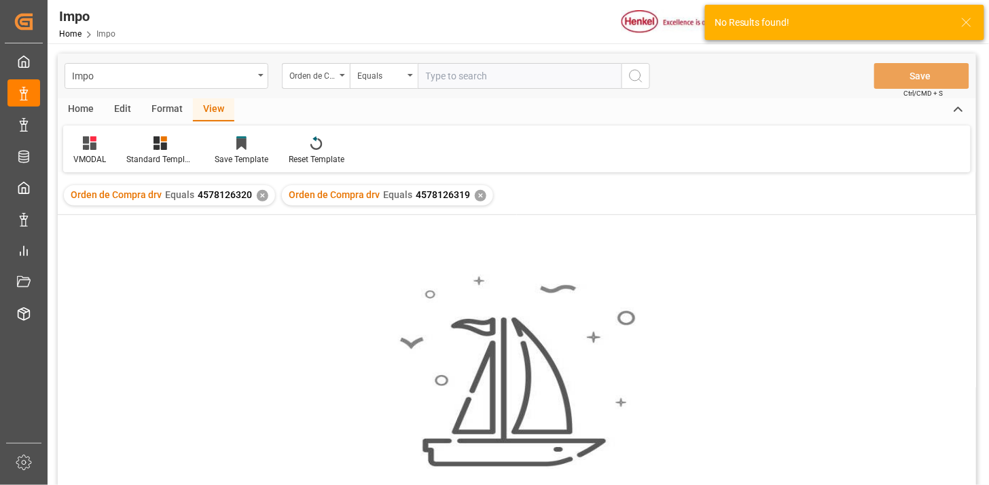
click at [260, 198] on div "✕" at bounding box center [263, 196] width 12 height 12
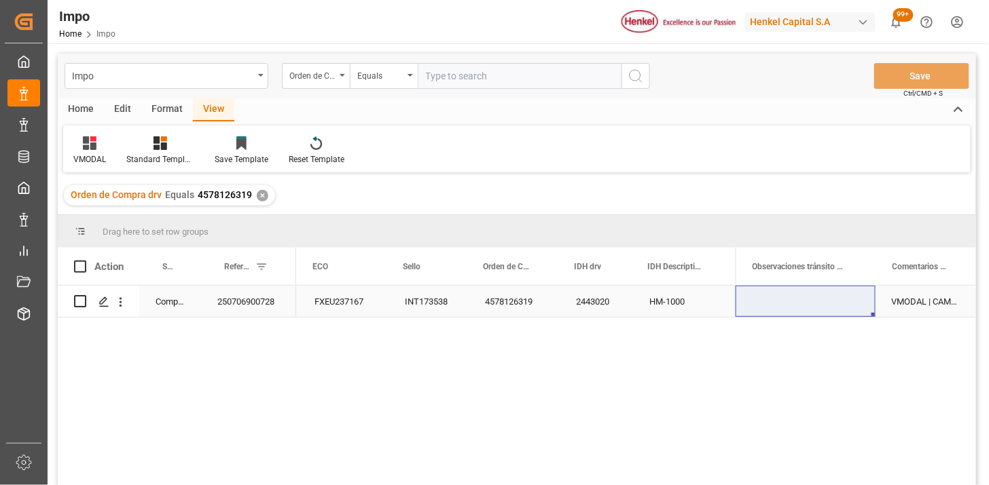
click at [769, 303] on div "Press SPACE to select this row." at bounding box center [805, 301] width 140 height 31
click at [769, 303] on input "Press SPACE to select this row." at bounding box center [805, 310] width 118 height 26
type input "DAÑO REPORTADO A LA DESCARGA"
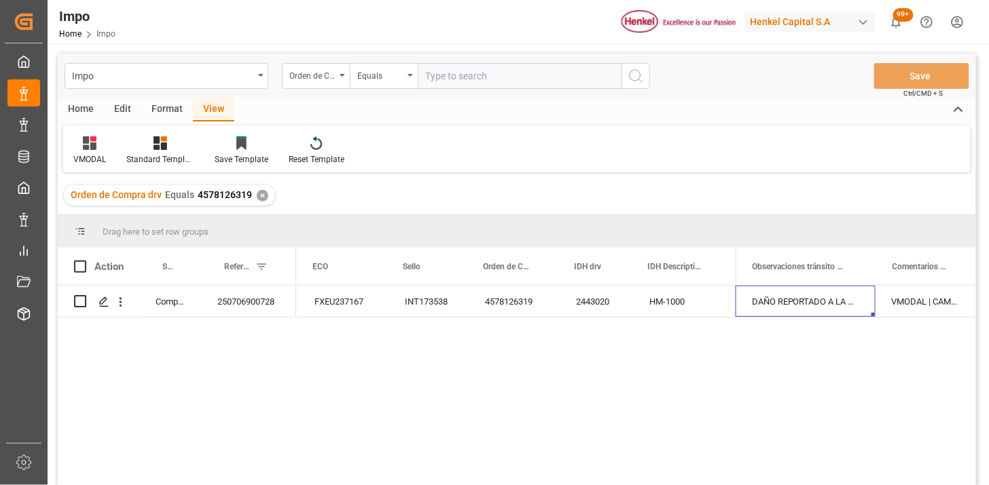
click at [512, 81] on input "text" at bounding box center [520, 76] width 204 height 26
paste input "4578187252"
type input "4578187252"
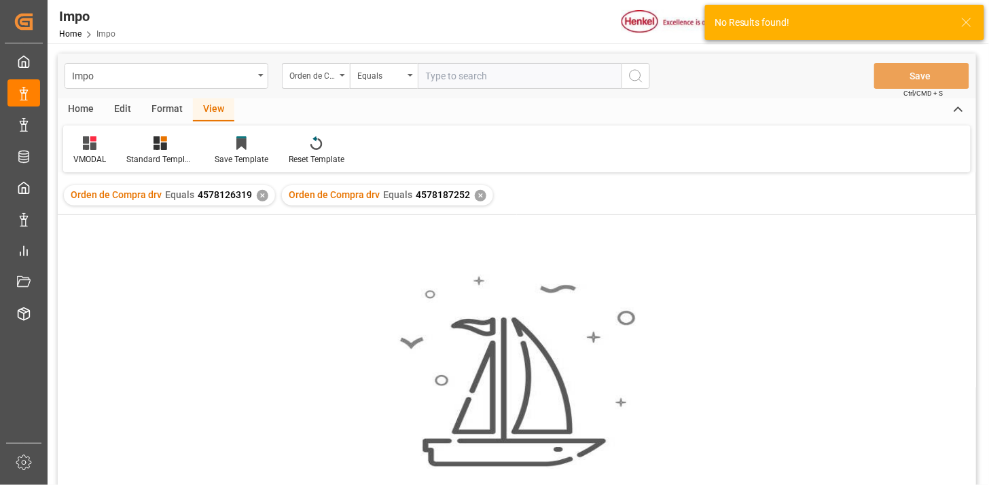
click at [263, 194] on div "✕" at bounding box center [263, 196] width 12 height 12
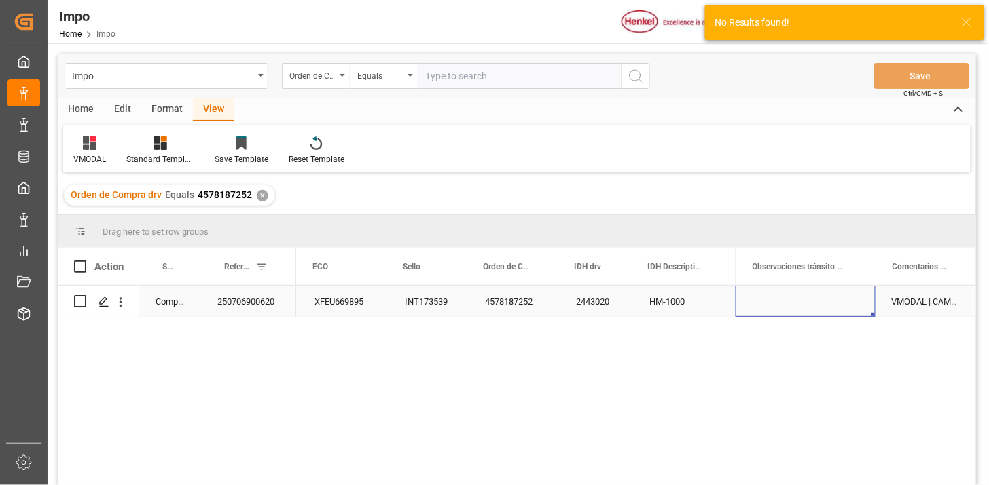
click at [777, 301] on div "Press SPACE to select this row." at bounding box center [805, 301] width 140 height 31
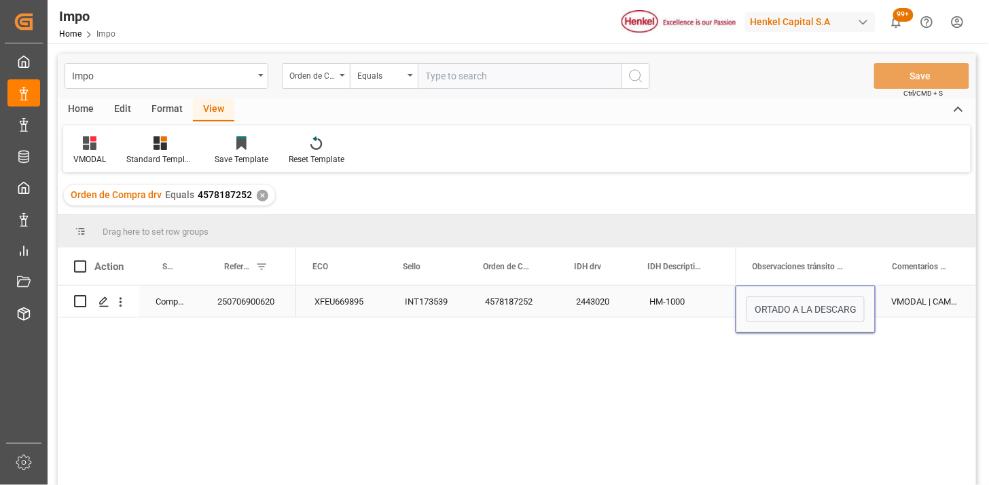
type input "DAÑO REPORTADO A LA DESCARGA"
click at [498, 299] on div "4578187252" at bounding box center [514, 301] width 91 height 31
